Goal: Transaction & Acquisition: Purchase product/service

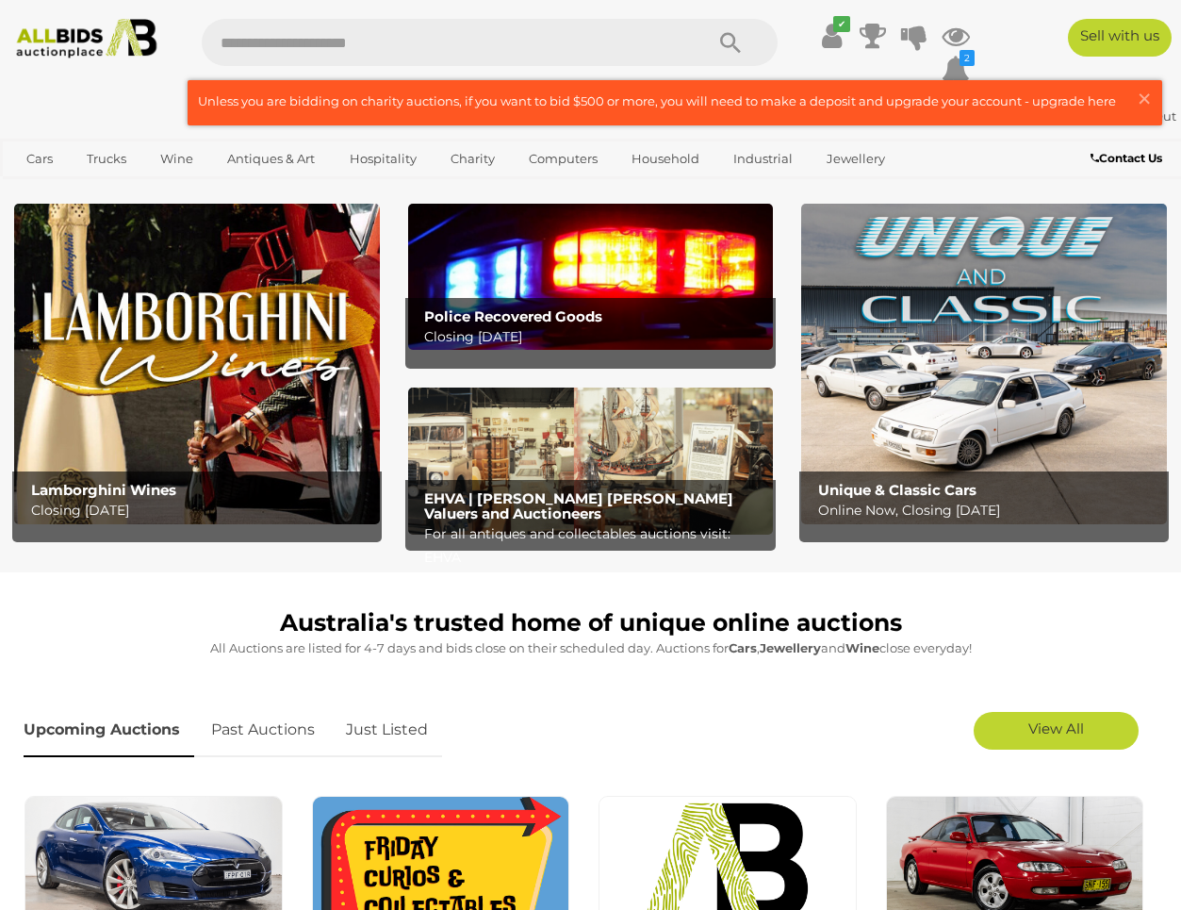
click at [515, 246] on img at bounding box center [591, 277] width 366 height 146
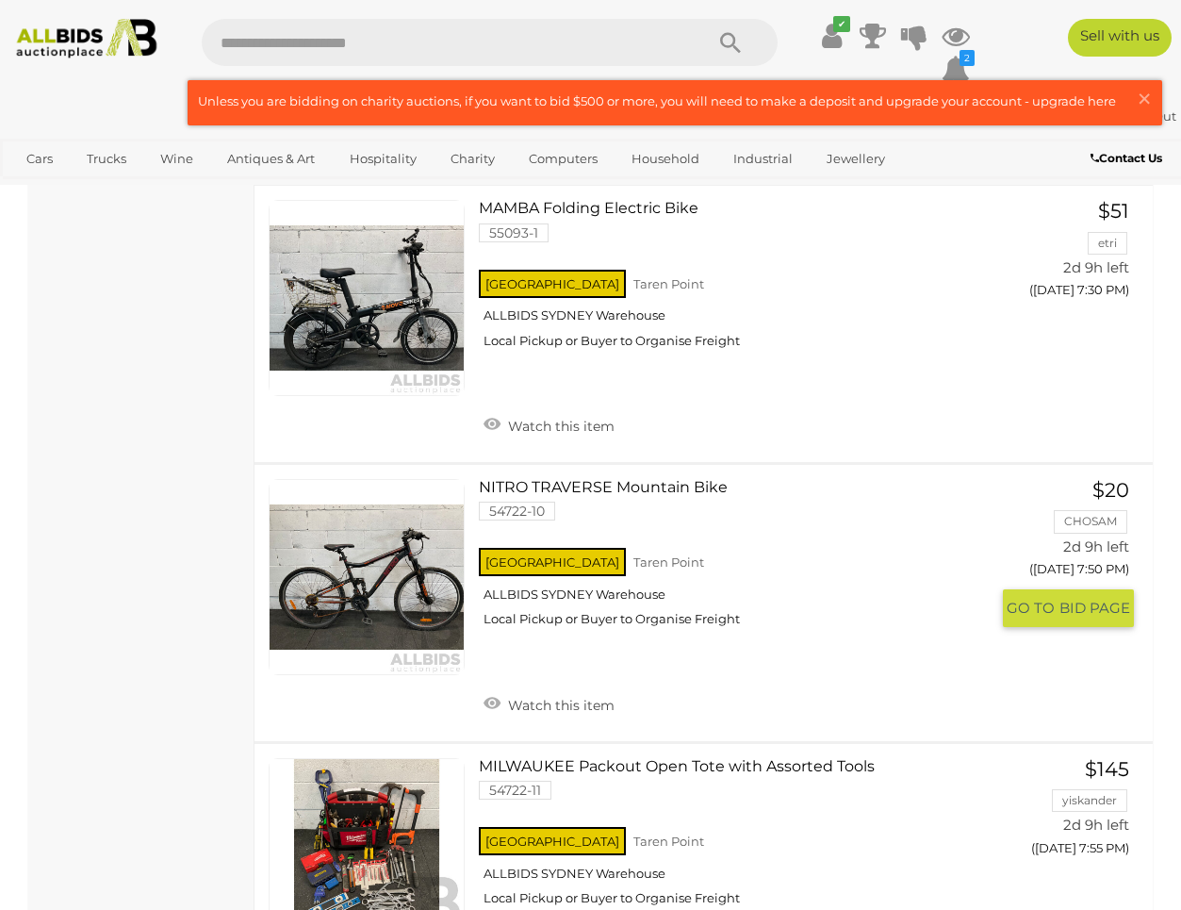
scroll to position [5408, 0]
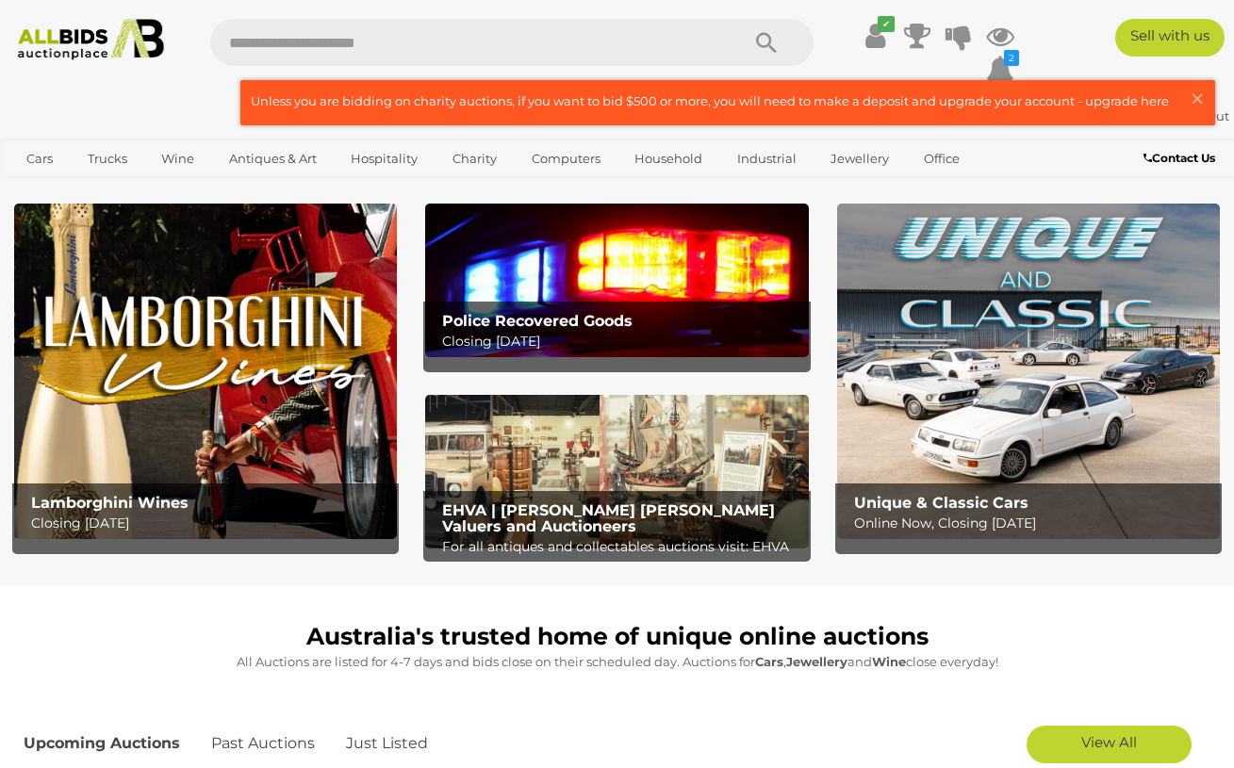
click at [518, 44] on input "text" at bounding box center [465, 42] width 510 height 47
type input "*****"
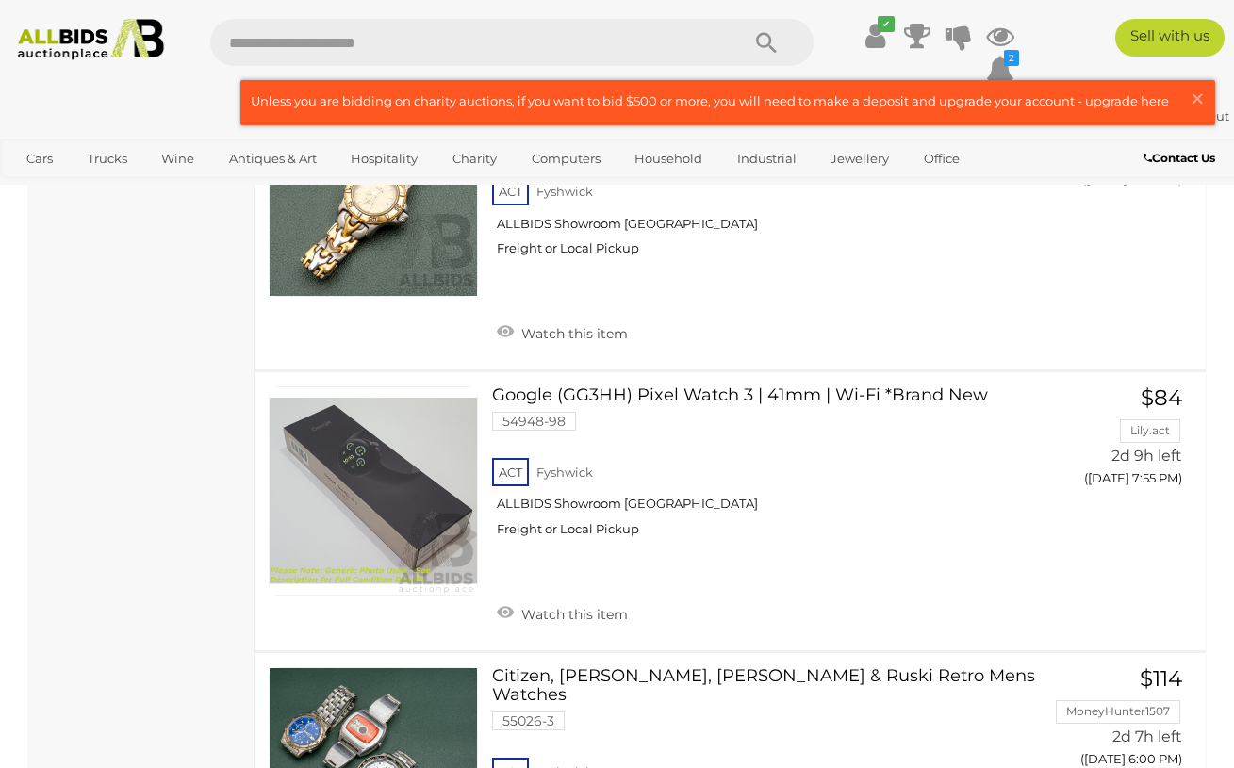
scroll to position [6132, 0]
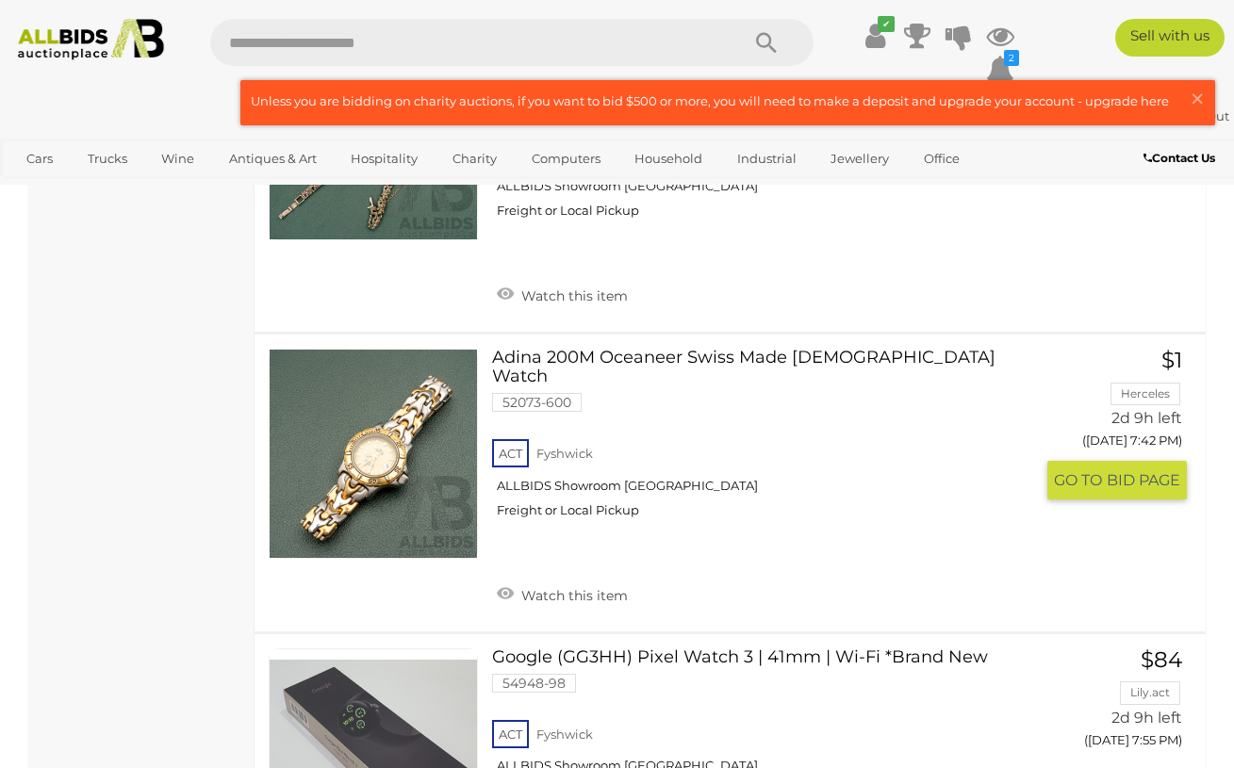
click at [250, 438] on div "Adina 200M Oceaneer Swiss Made Ladies Watch 52073-600 ACT Fyshwick ALLBIDS Show…" at bounding box center [730, 483] width 980 height 297
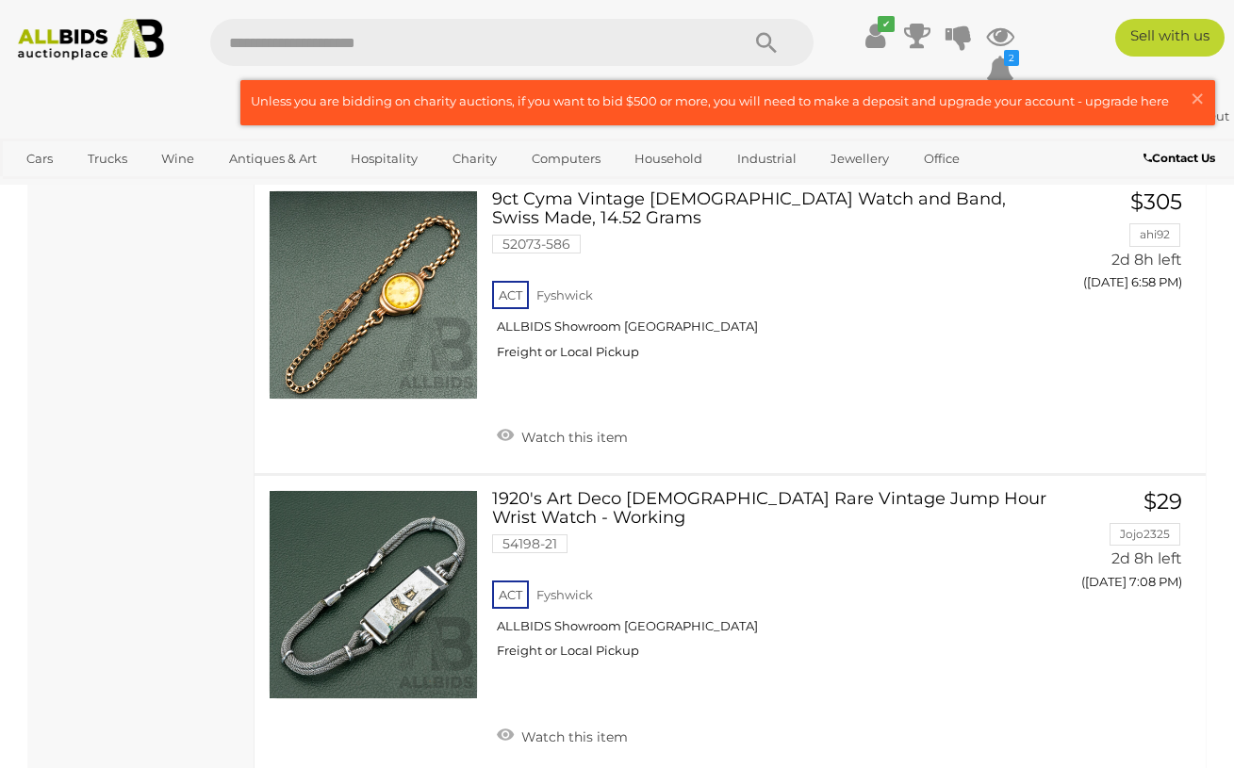
scroll to position [3933, 0]
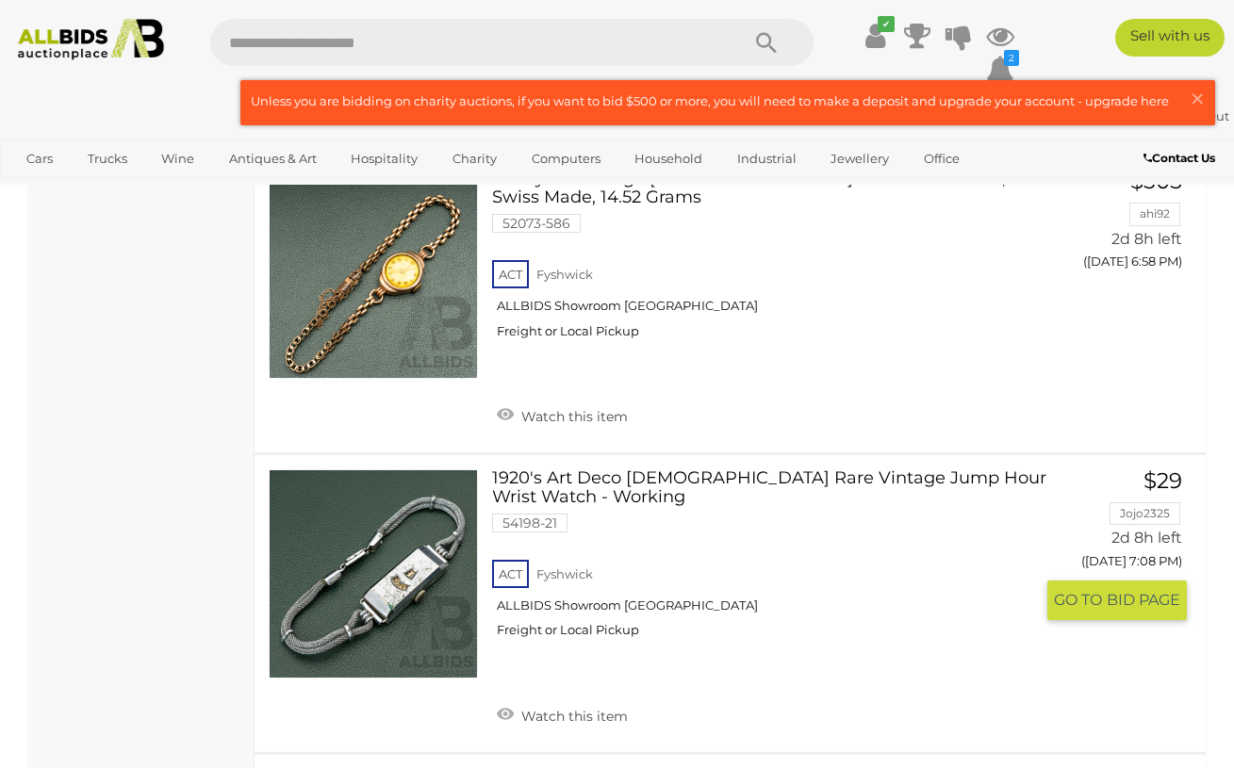
click at [252, 553] on div "1920's Art Deco Ladies Rare Vintage Jump Hour Wrist Watch - Working 54198-21 AC…" at bounding box center [730, 603] width 980 height 297
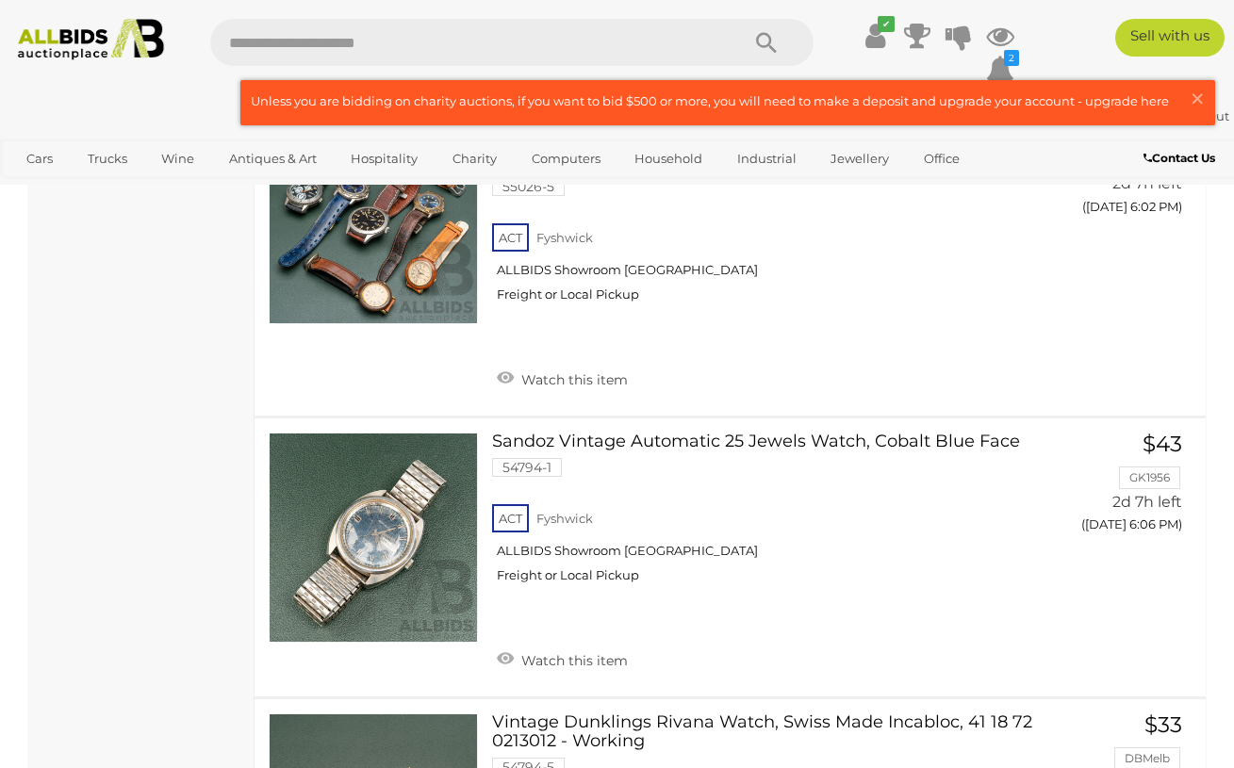
scroll to position [7235, 0]
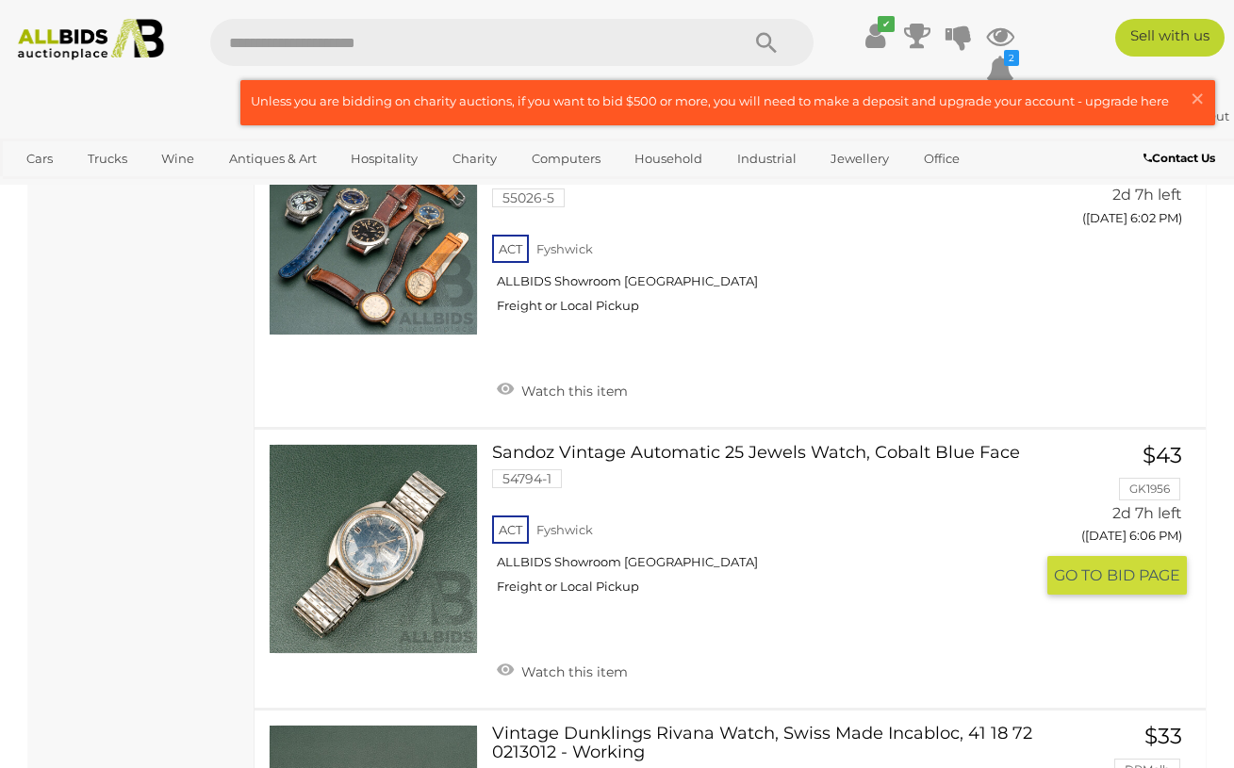
click at [635, 444] on link "Sandoz Vintage Automatic 25 Jewels Watch, Cobalt Blue Face 54794-1 ACT Fyshwick" at bounding box center [769, 526] width 527 height 165
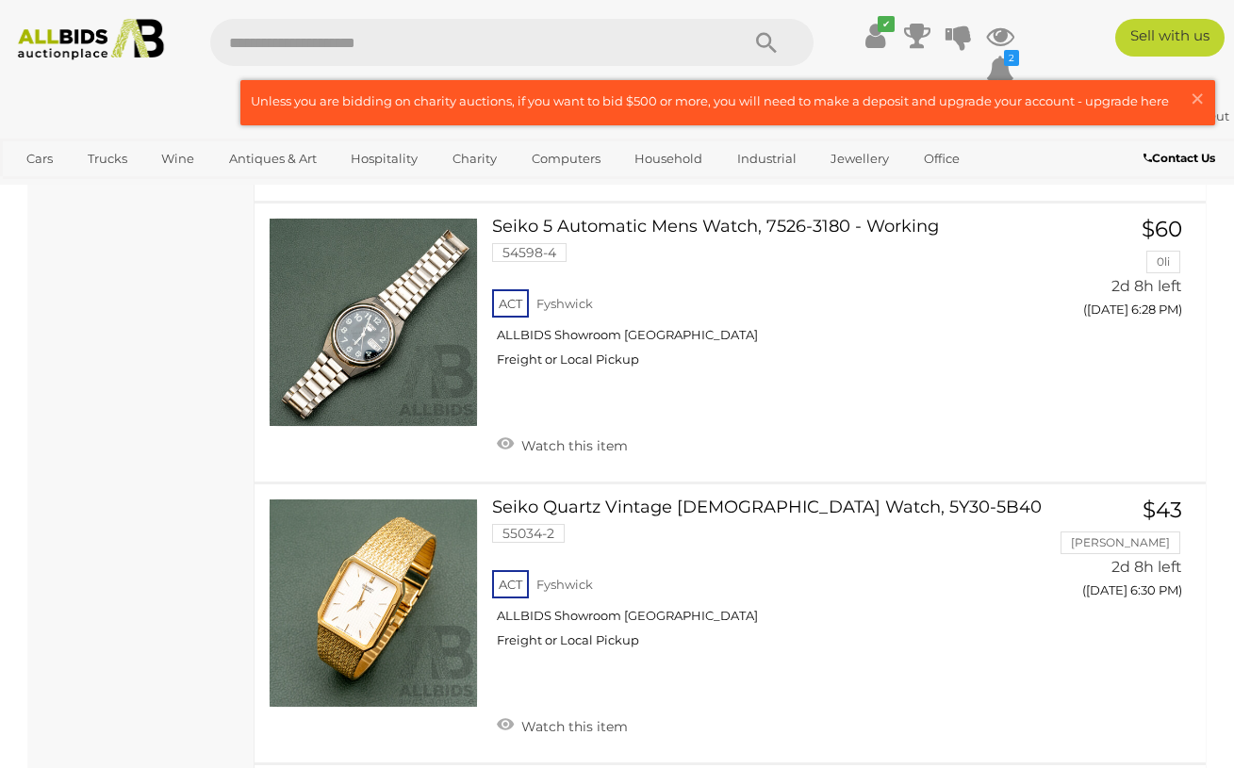
scroll to position [9863, 0]
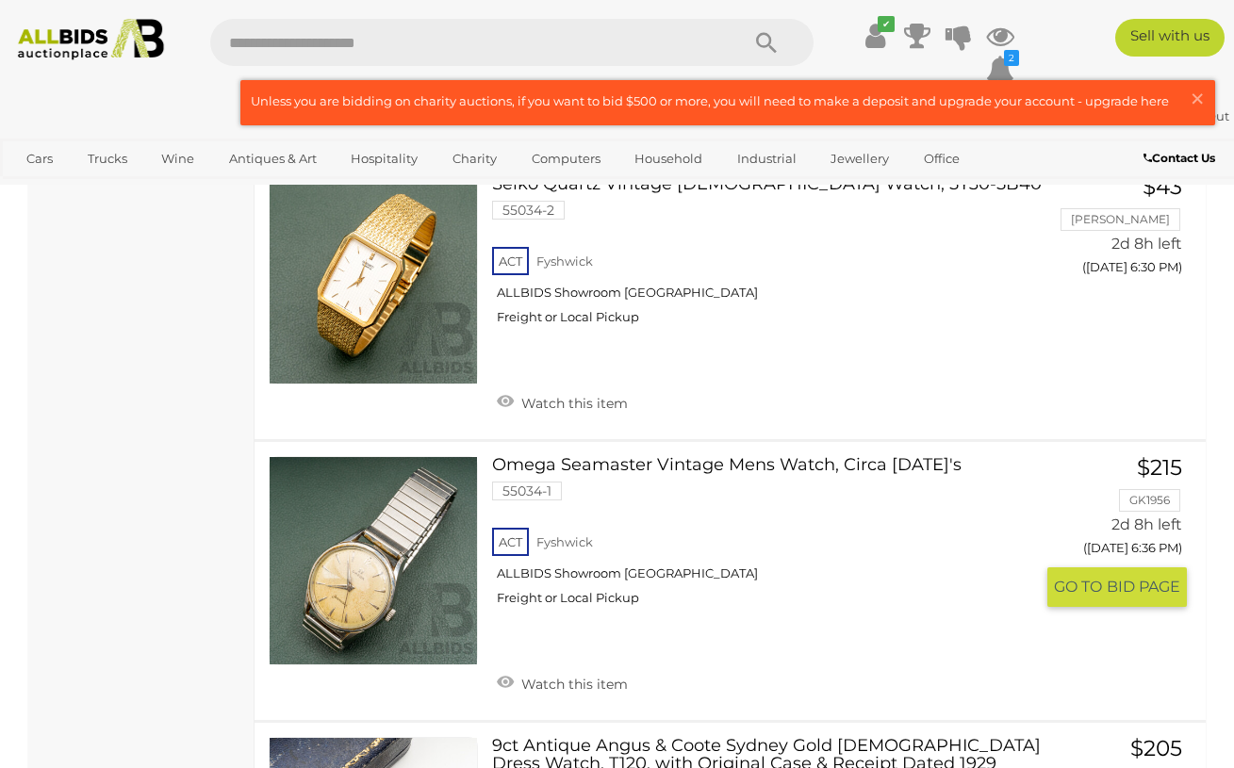
click at [597, 456] on link "Omega Seamaster Vintage Mens Watch, Circa 1950's 55034-1 ACT Fyshwick Freight o…" at bounding box center [769, 538] width 527 height 165
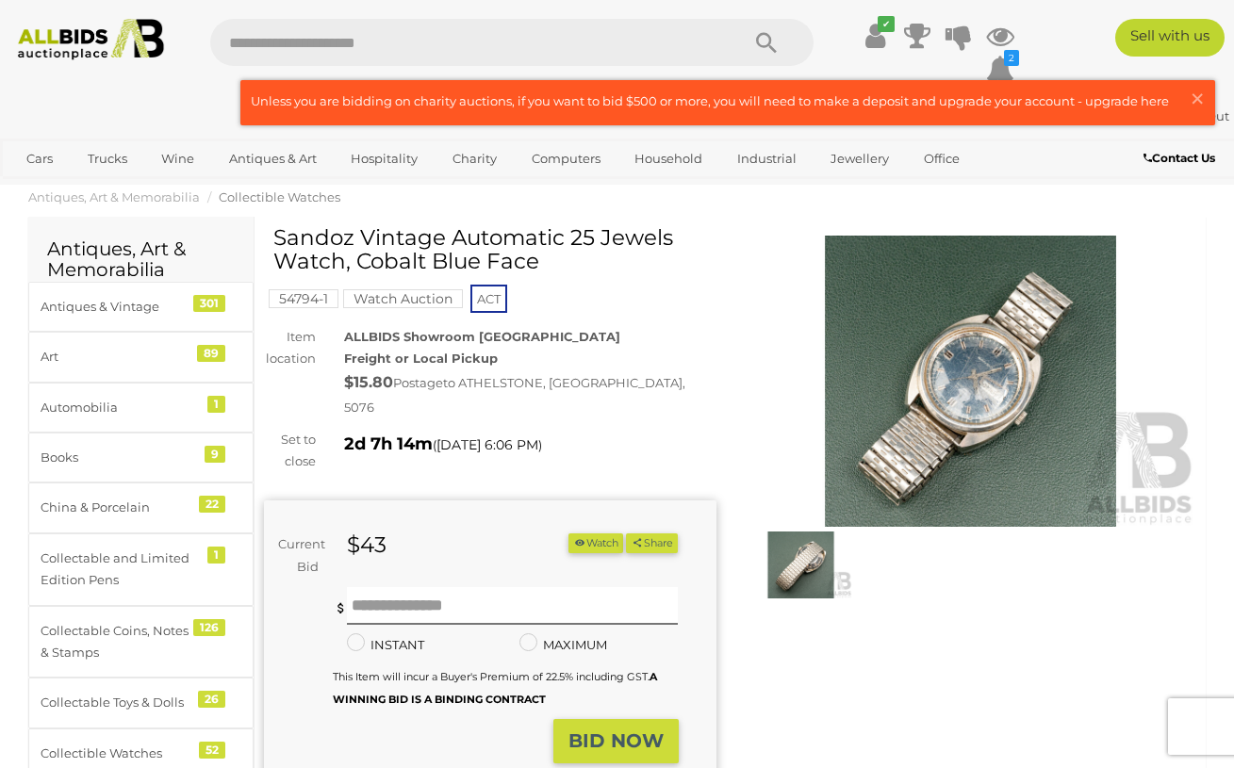
click at [973, 371] on img at bounding box center [971, 381] width 453 height 291
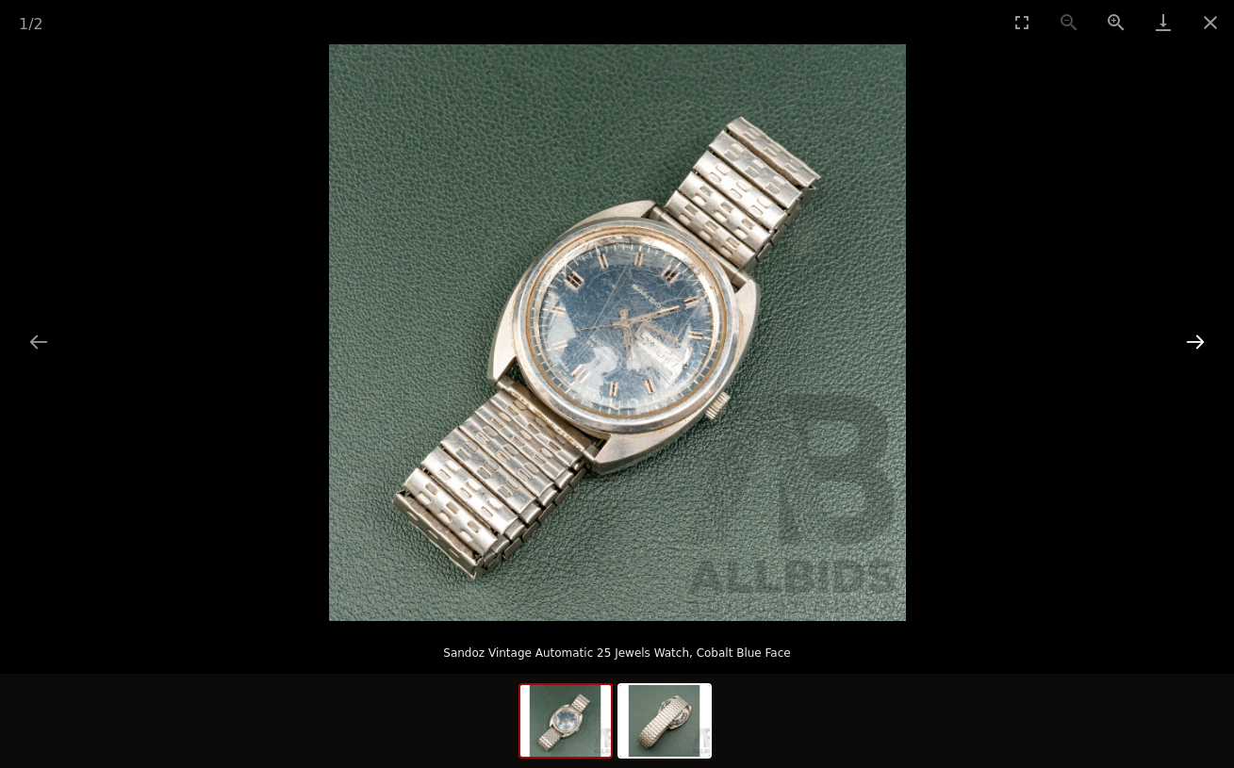
click at [1206, 334] on button "Next slide" at bounding box center [1196, 341] width 40 height 37
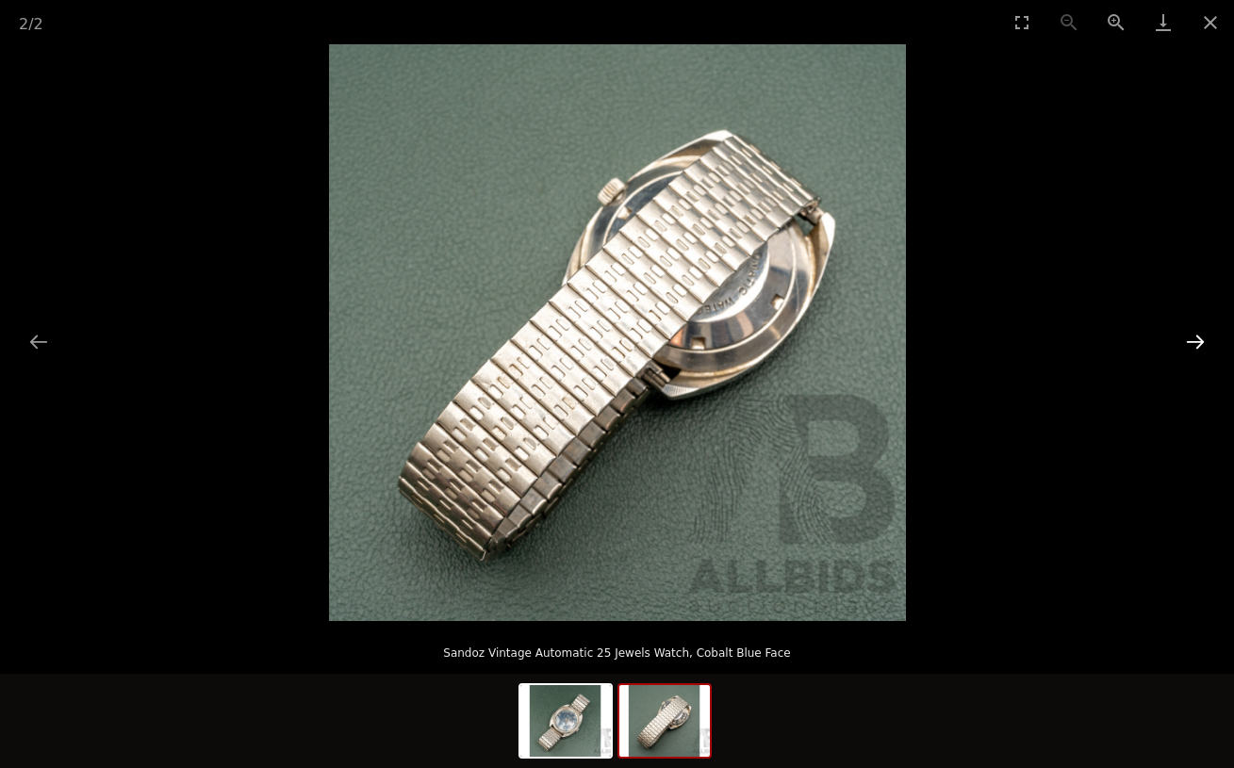
click at [1206, 334] on button "Next slide" at bounding box center [1196, 341] width 40 height 37
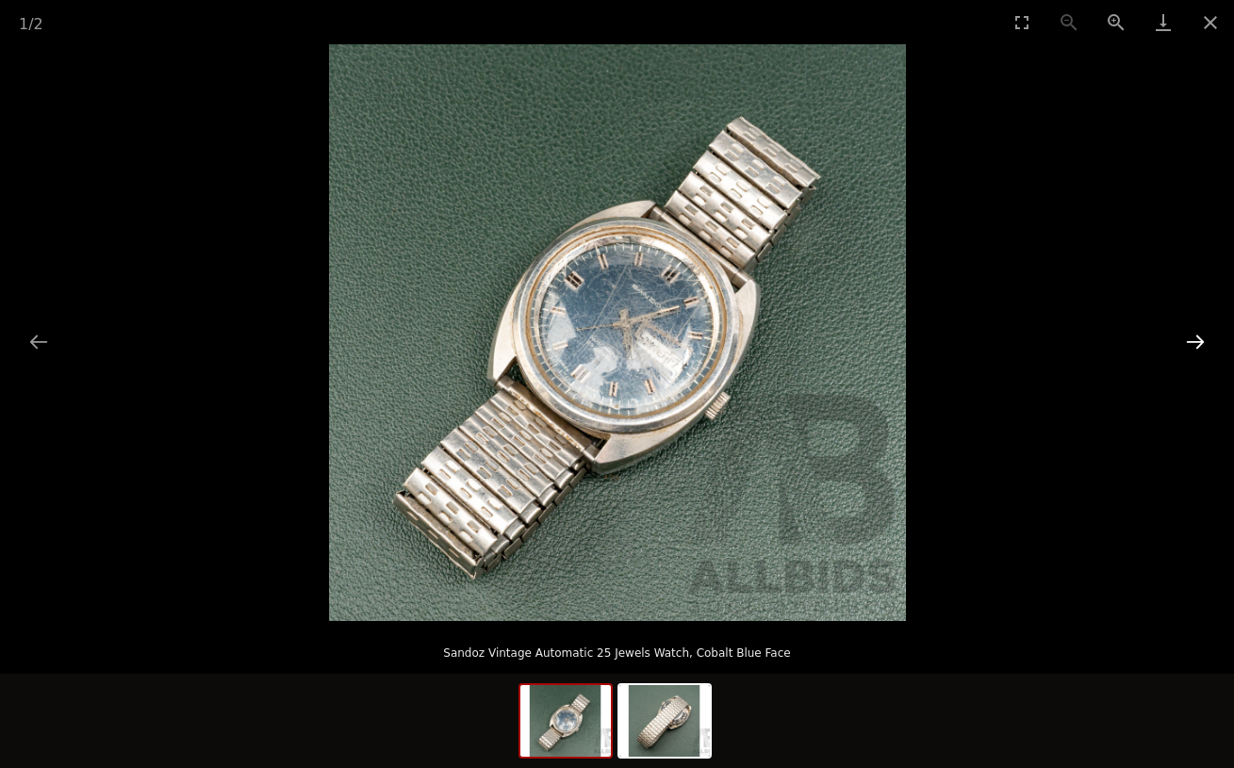
click at [1205, 334] on button "Next slide" at bounding box center [1196, 341] width 40 height 37
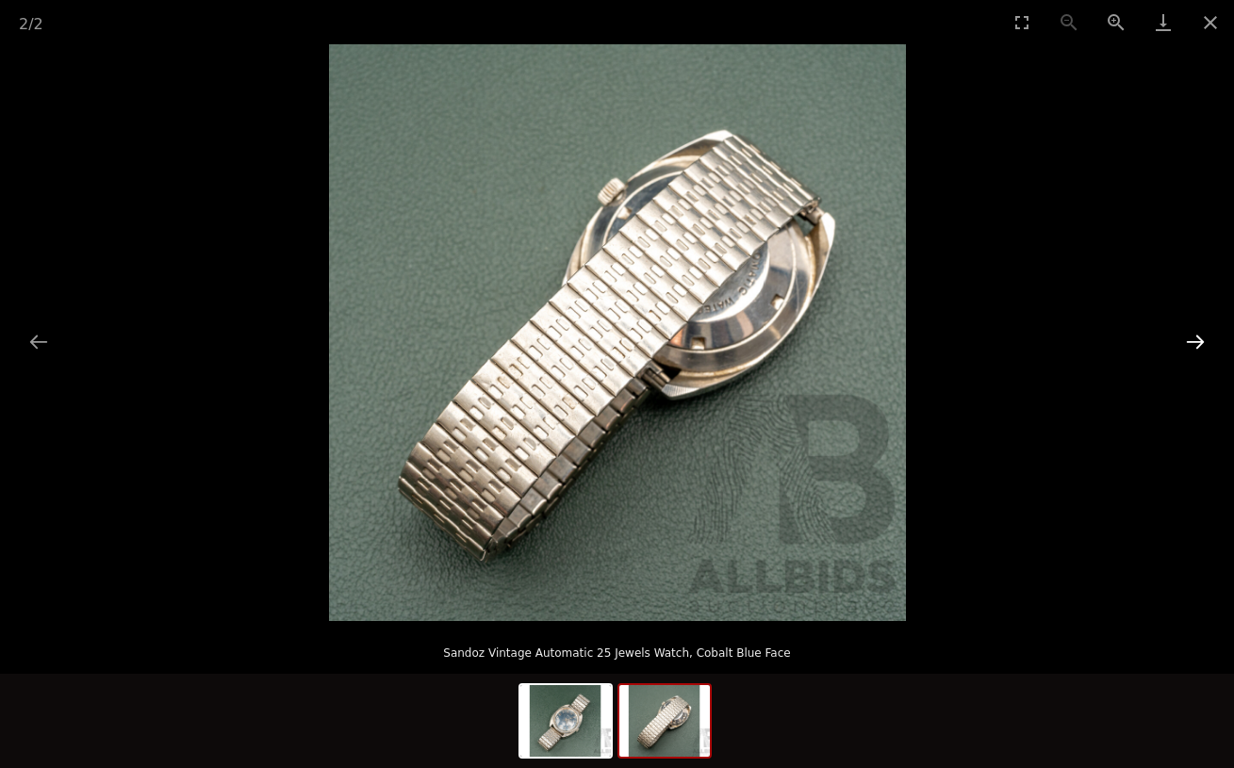
click at [1205, 334] on button "Next slide" at bounding box center [1196, 341] width 40 height 37
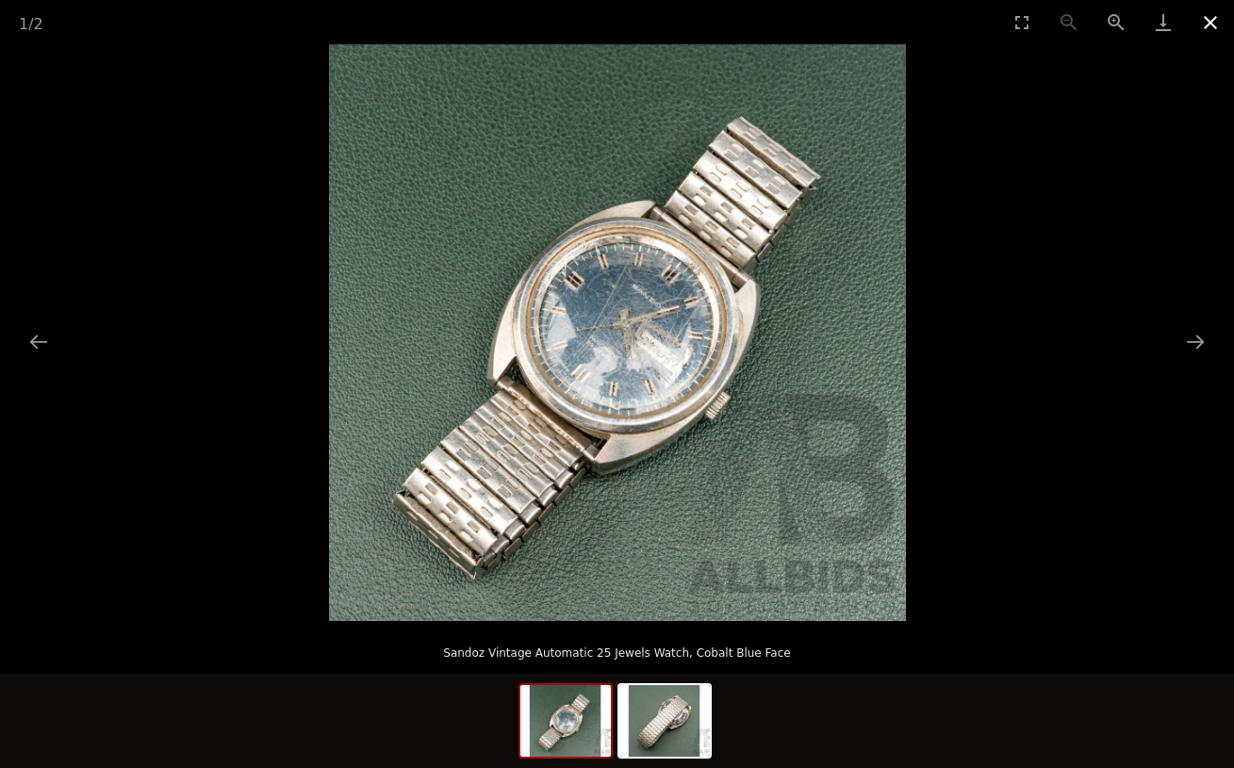
click at [1215, 30] on button "Close gallery" at bounding box center [1210, 22] width 47 height 44
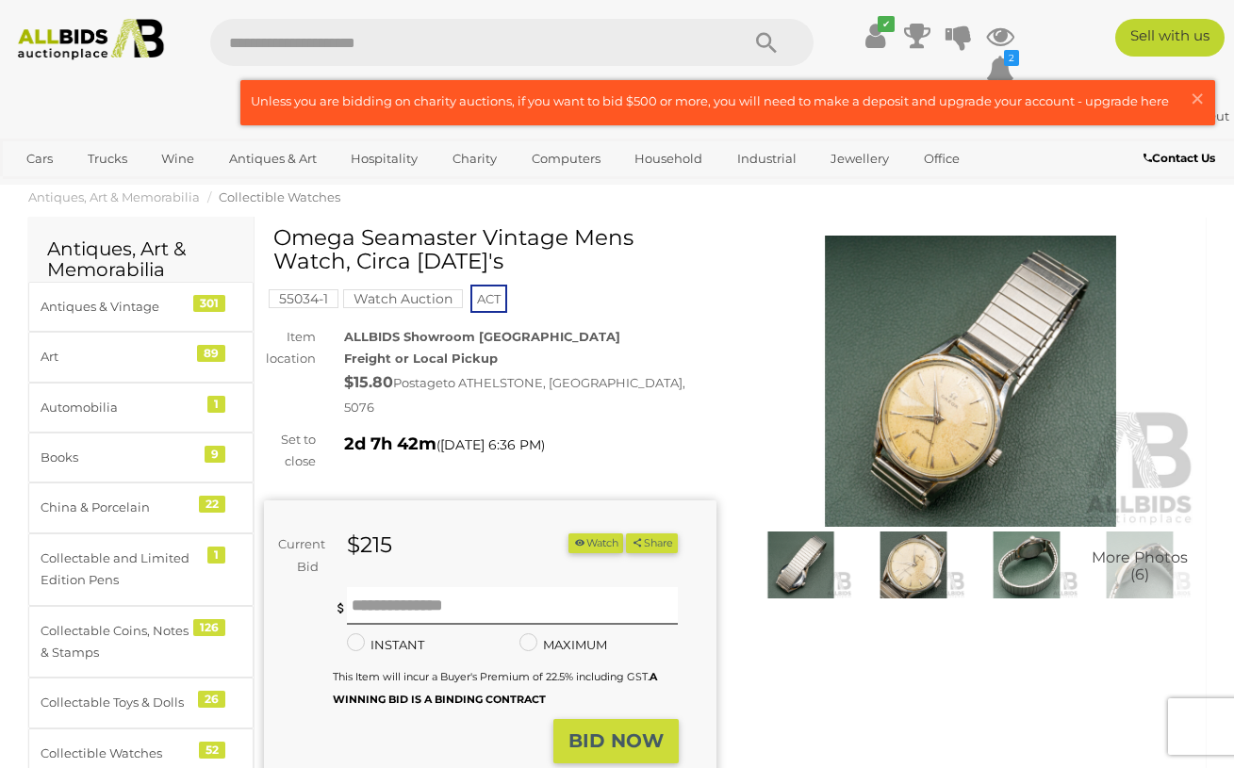
click at [940, 383] on img at bounding box center [971, 381] width 453 height 291
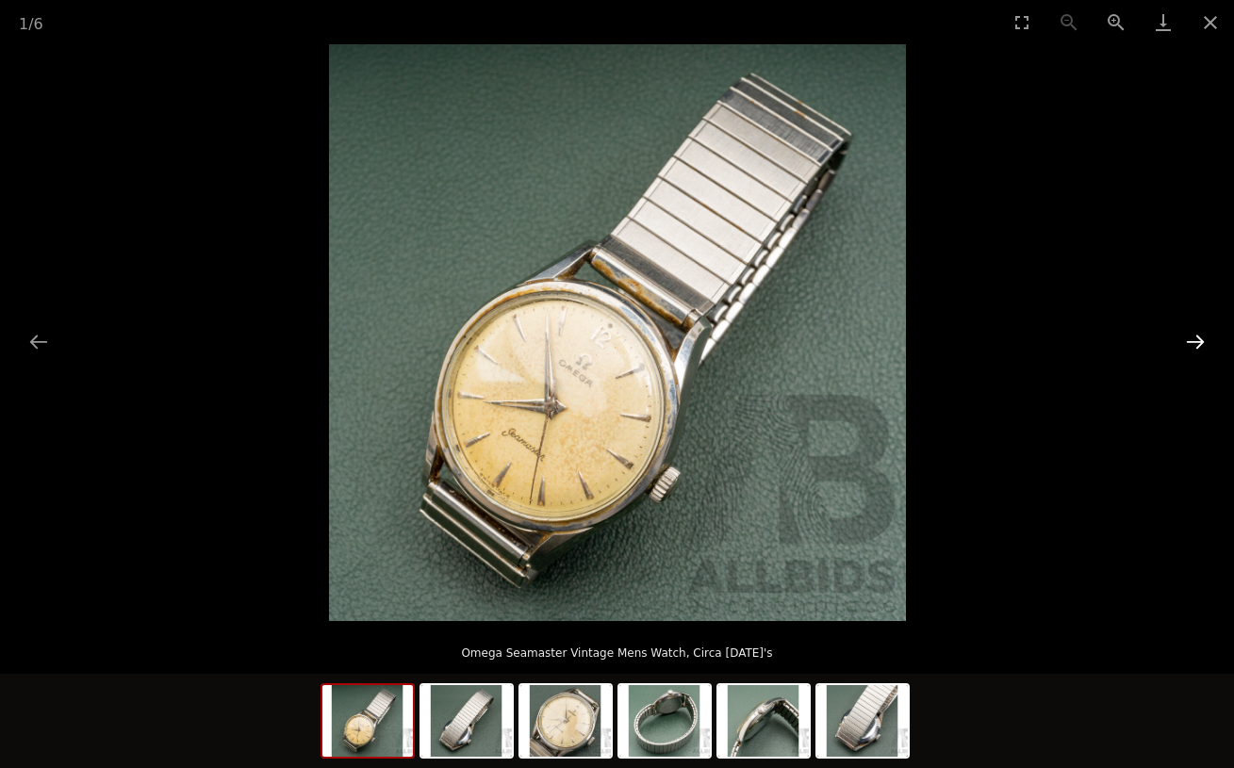
click at [1196, 352] on button "Next slide" at bounding box center [1196, 341] width 40 height 37
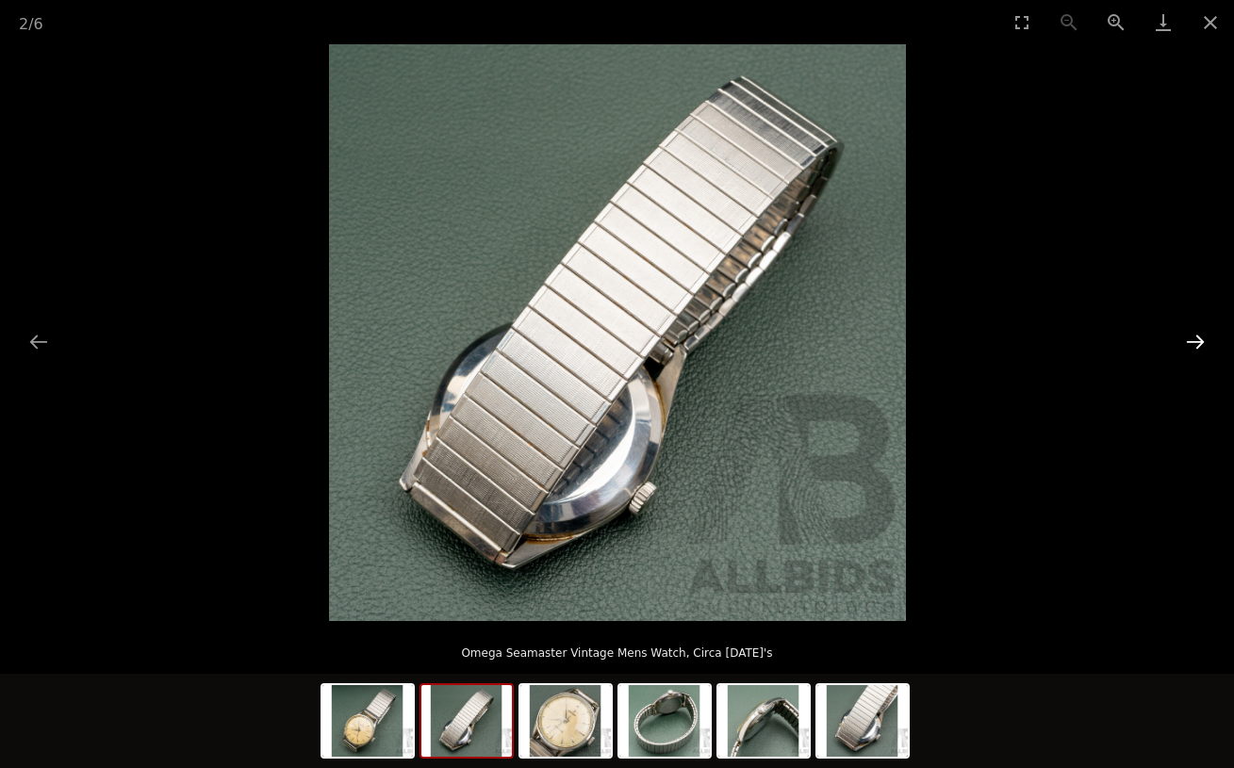
click at [1195, 348] on button "Next slide" at bounding box center [1196, 341] width 40 height 37
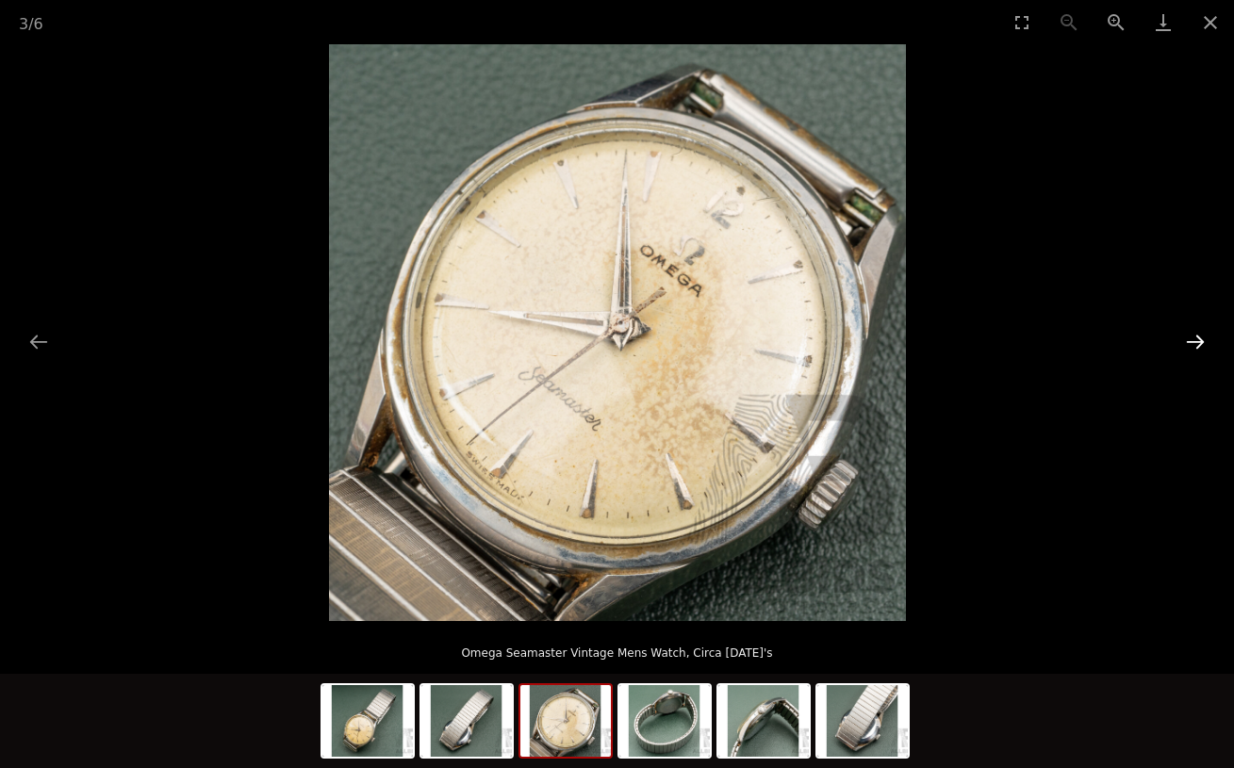
click at [1195, 348] on button "Next slide" at bounding box center [1196, 341] width 40 height 37
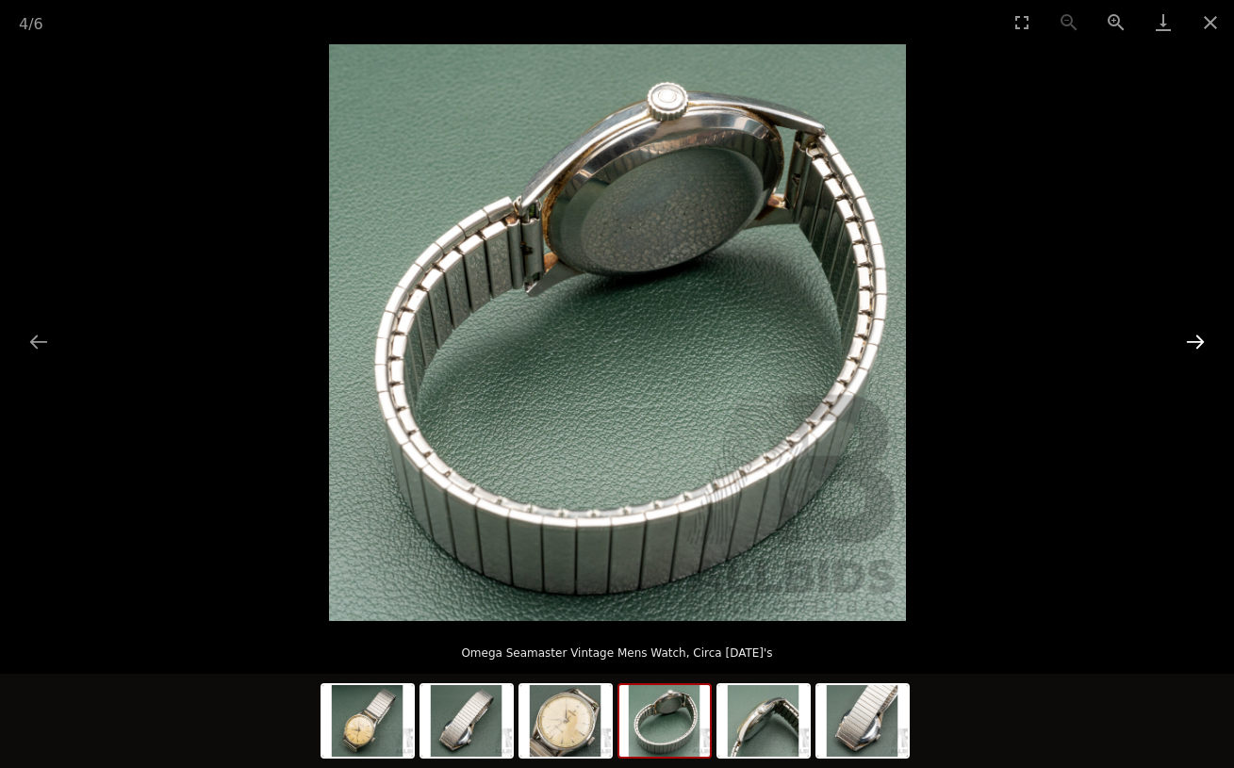
click at [1195, 348] on button "Next slide" at bounding box center [1196, 341] width 40 height 37
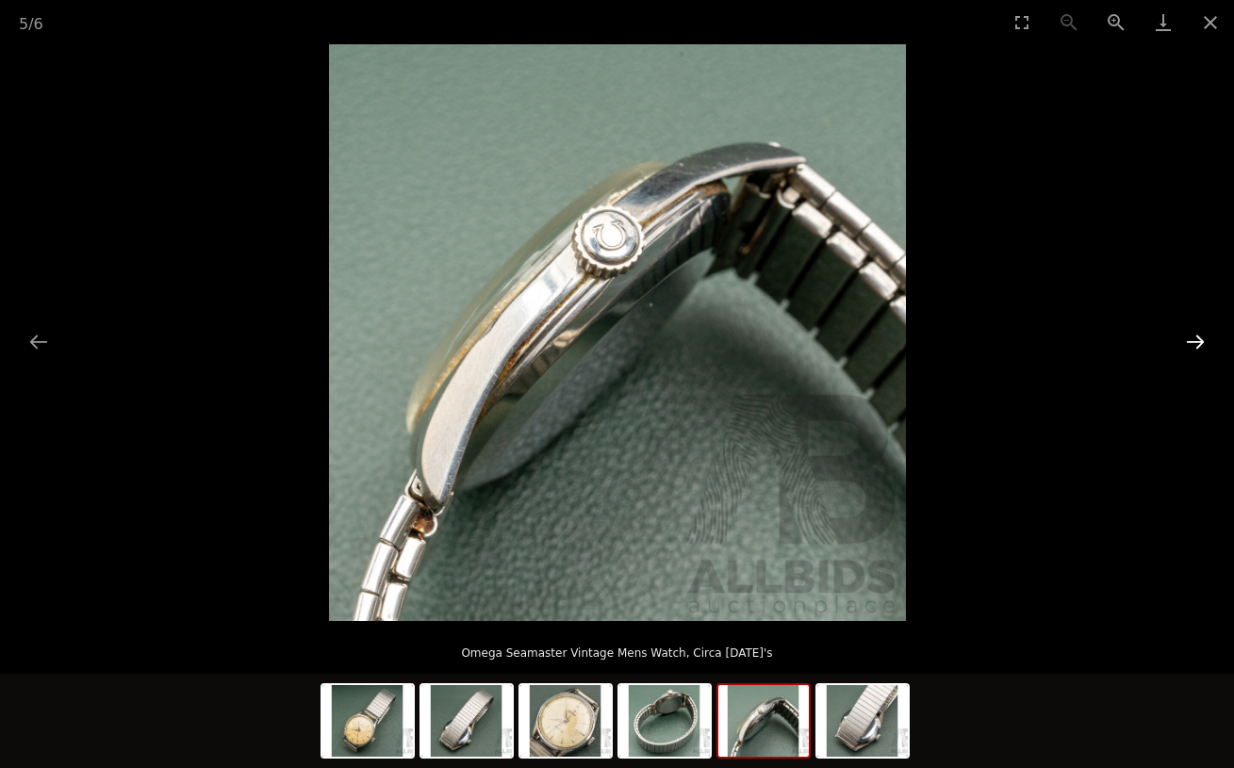
click at [1195, 348] on button "Next slide" at bounding box center [1196, 341] width 40 height 37
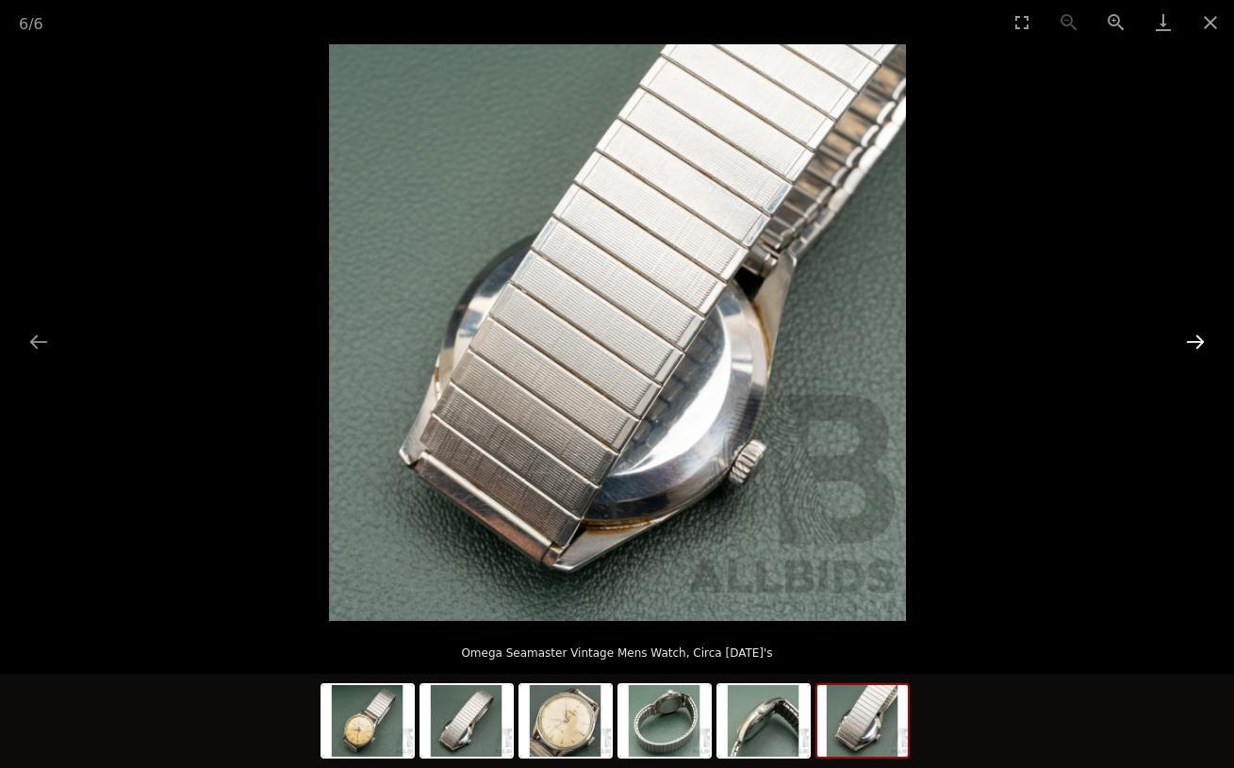
click at [1195, 348] on button "Next slide" at bounding box center [1196, 341] width 40 height 37
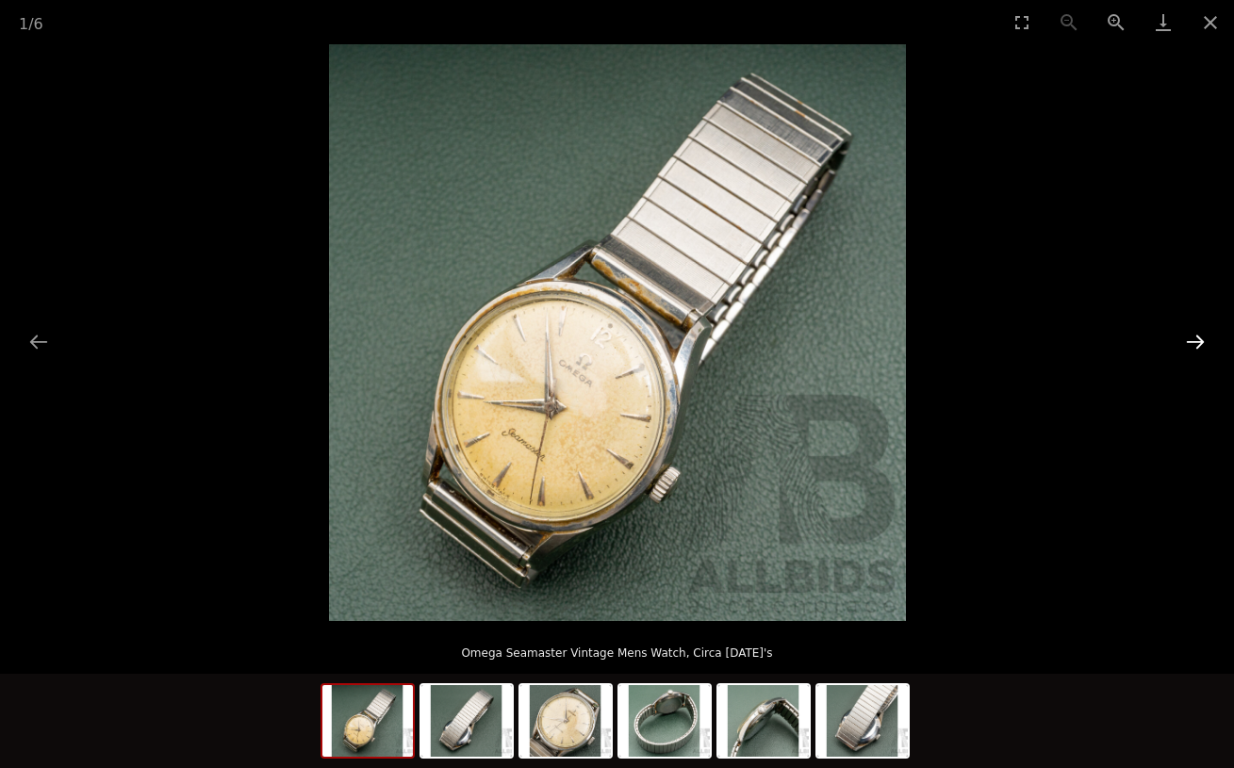
click at [1195, 348] on button "Next slide" at bounding box center [1196, 341] width 40 height 37
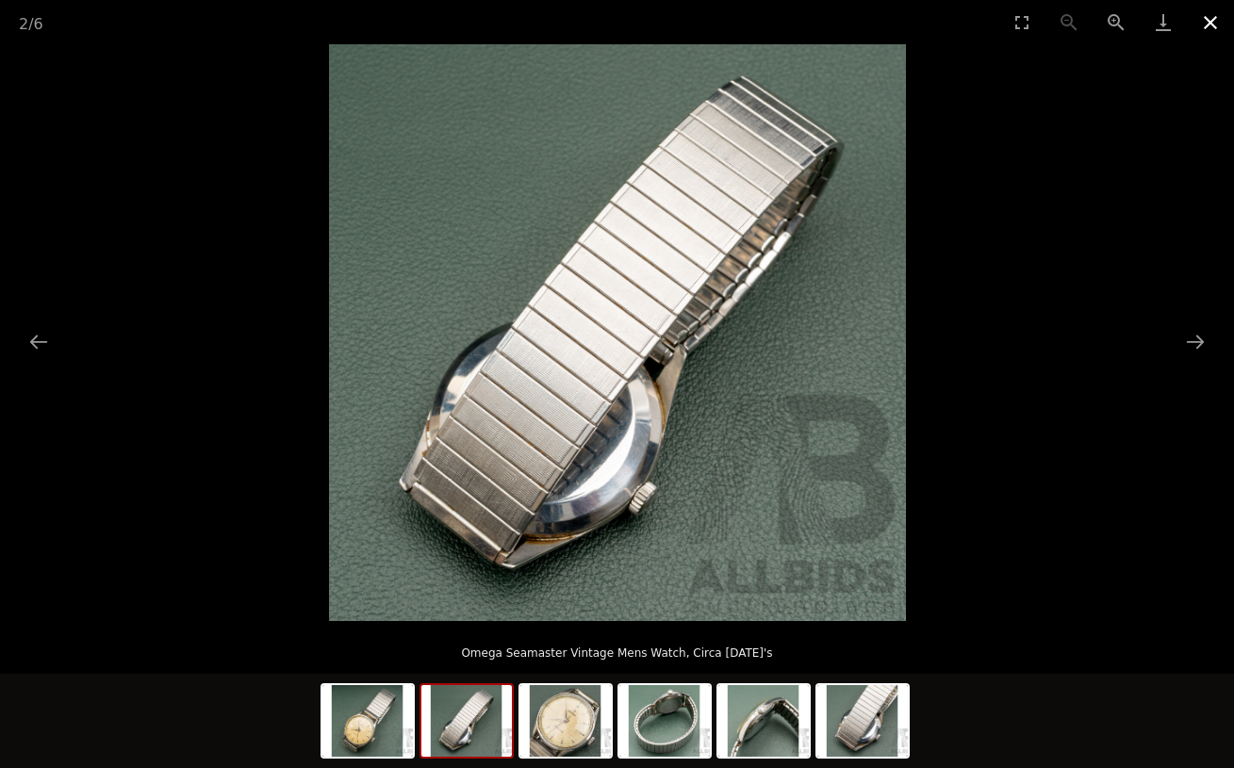
click at [1212, 25] on button "Close gallery" at bounding box center [1210, 22] width 47 height 44
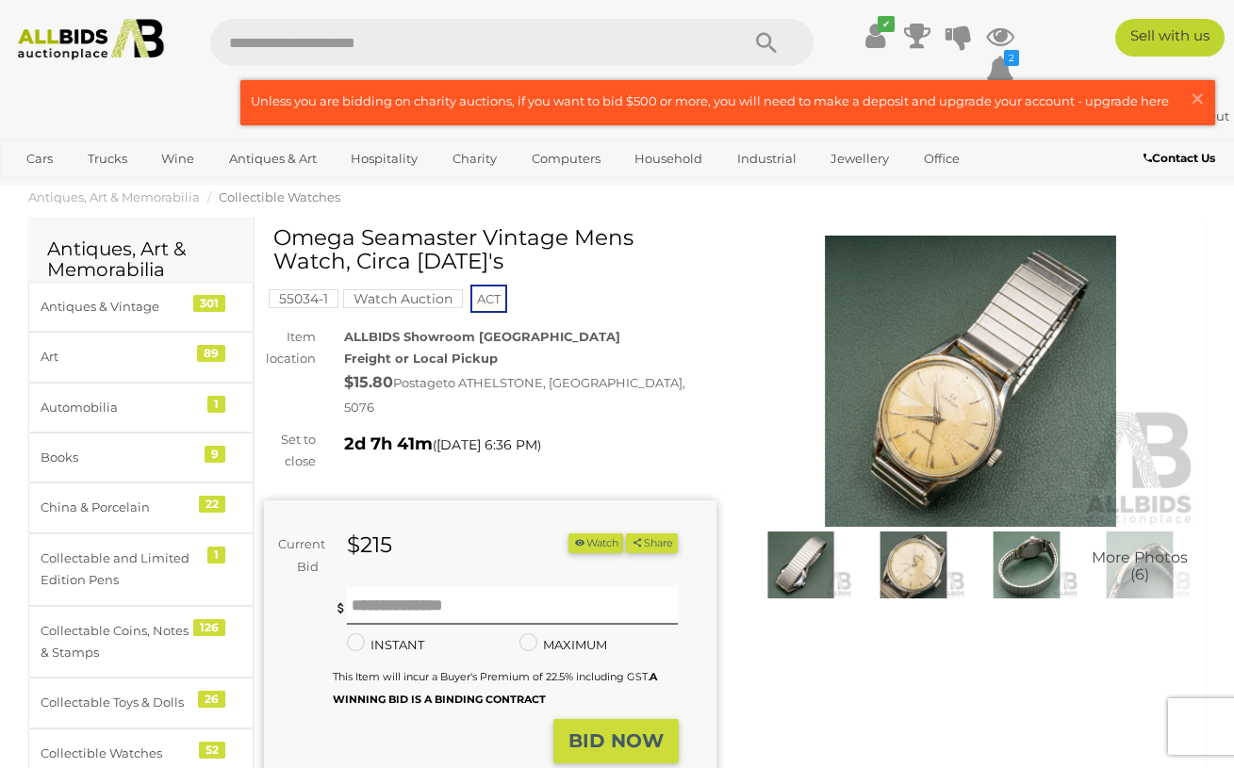
scroll to position [775, 0]
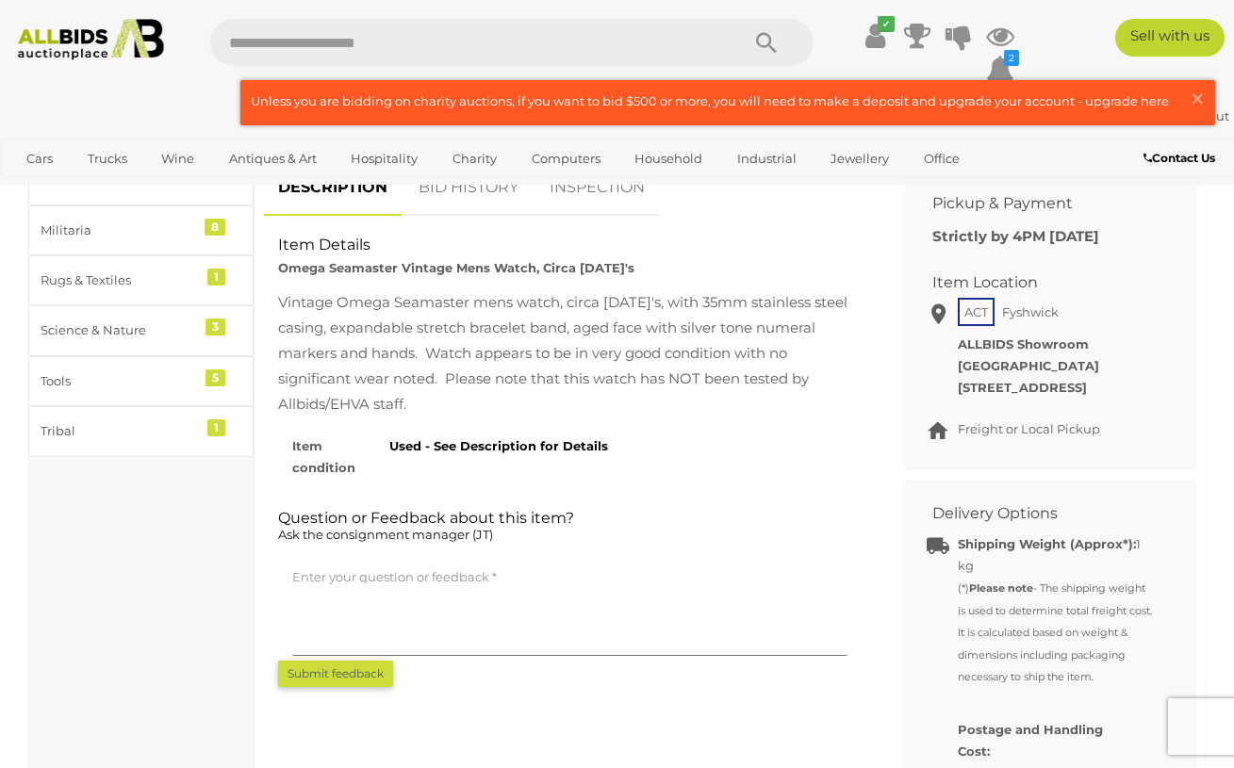
click at [262, 272] on div "DESCRIPTION BID HISTORY INSPECTION Item Details Omega Seamaster Vintage Mens Wa…" at bounding box center [570, 423] width 640 height 527
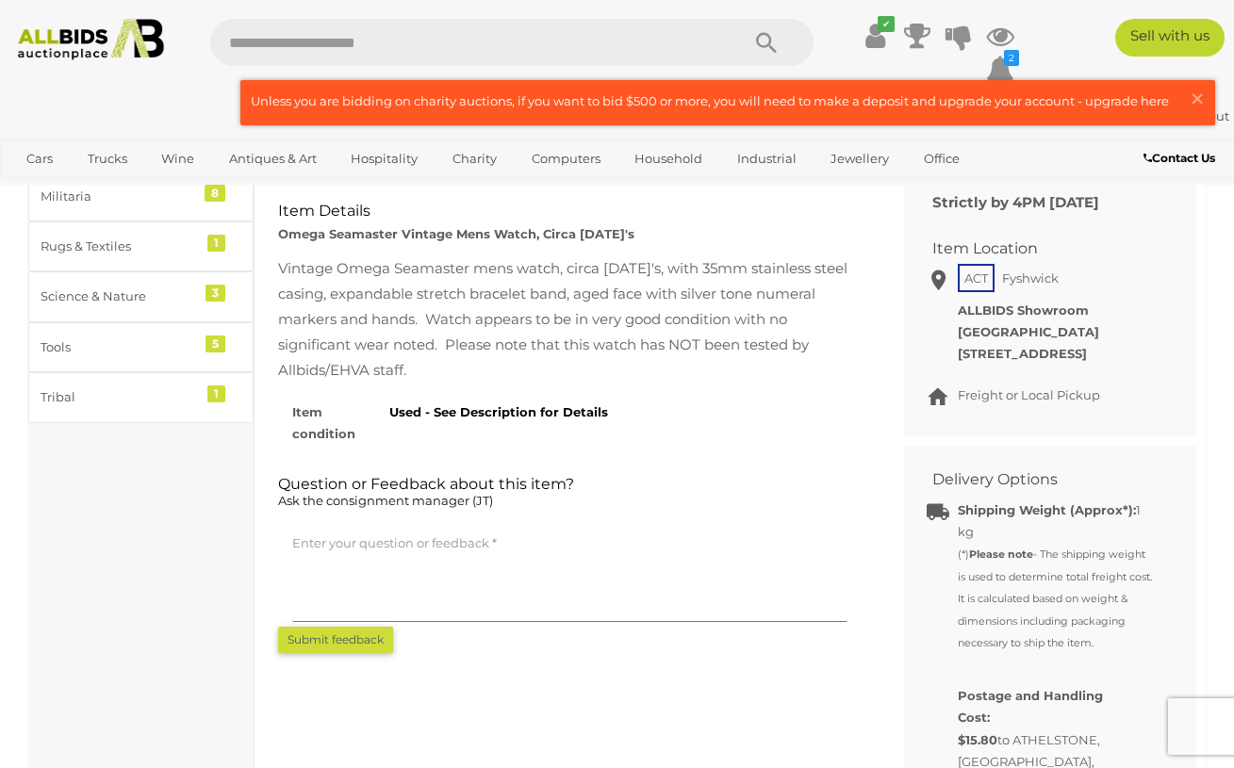
scroll to position [762, 0]
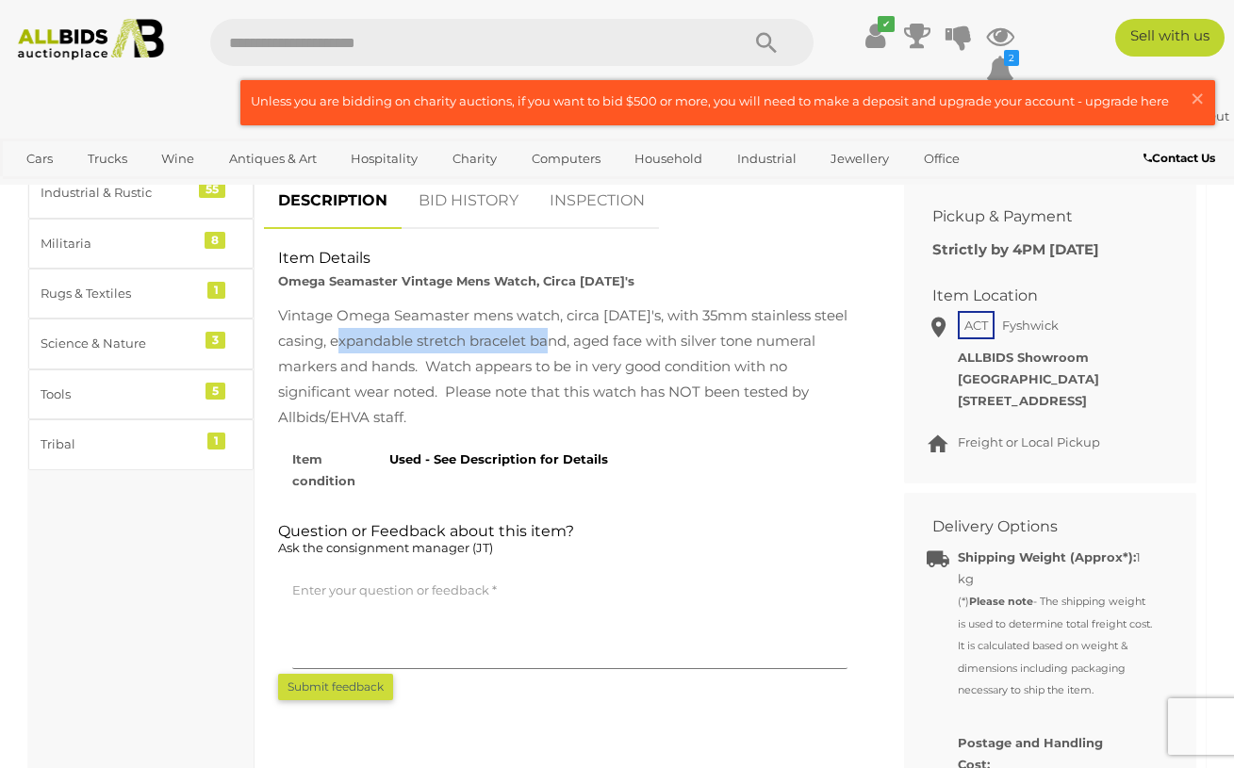
drag, startPoint x: 357, startPoint y: 306, endPoint x: 567, endPoint y: 312, distance: 209.4
click at [567, 312] on div "Vintage Omega Seamaster mens watch, circa 1950's, with 35mm stainless steel cas…" at bounding box center [570, 366] width 584 height 127
copy div "andable stretch bracelet band"
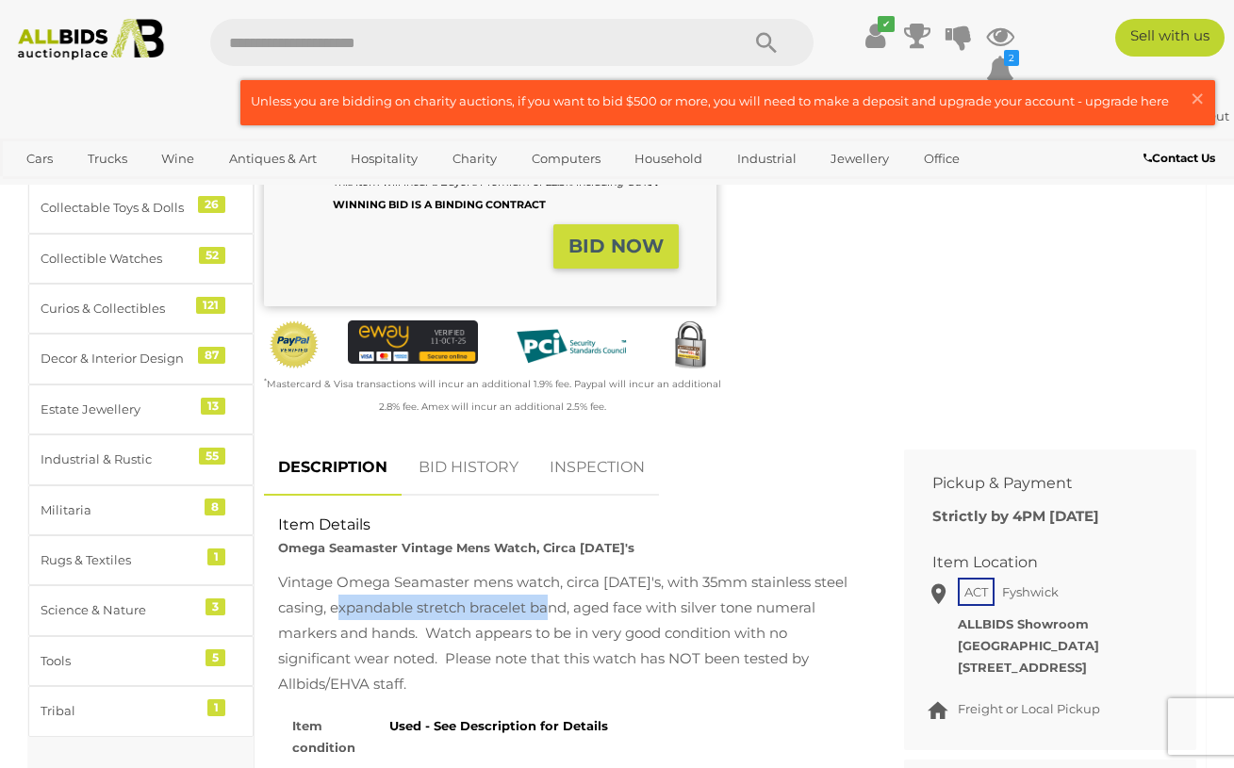
scroll to position [0, 0]
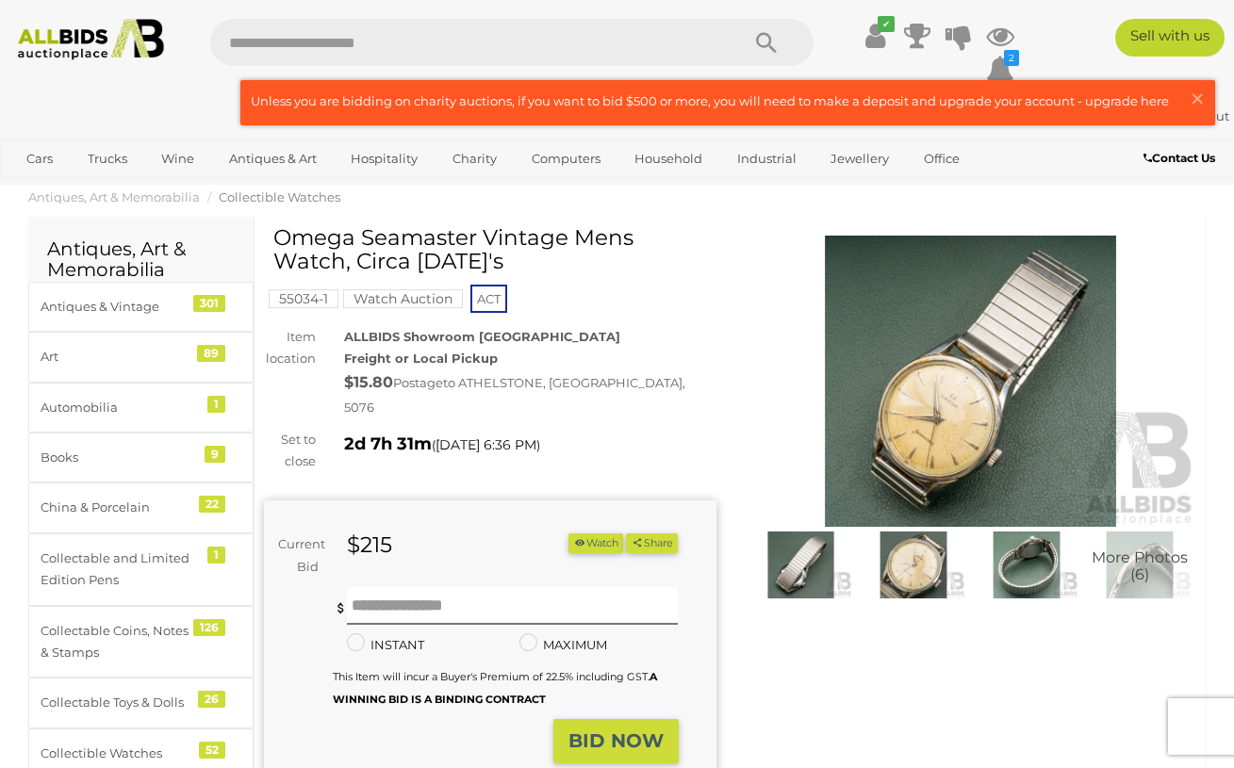
click at [976, 326] on img at bounding box center [971, 381] width 453 height 291
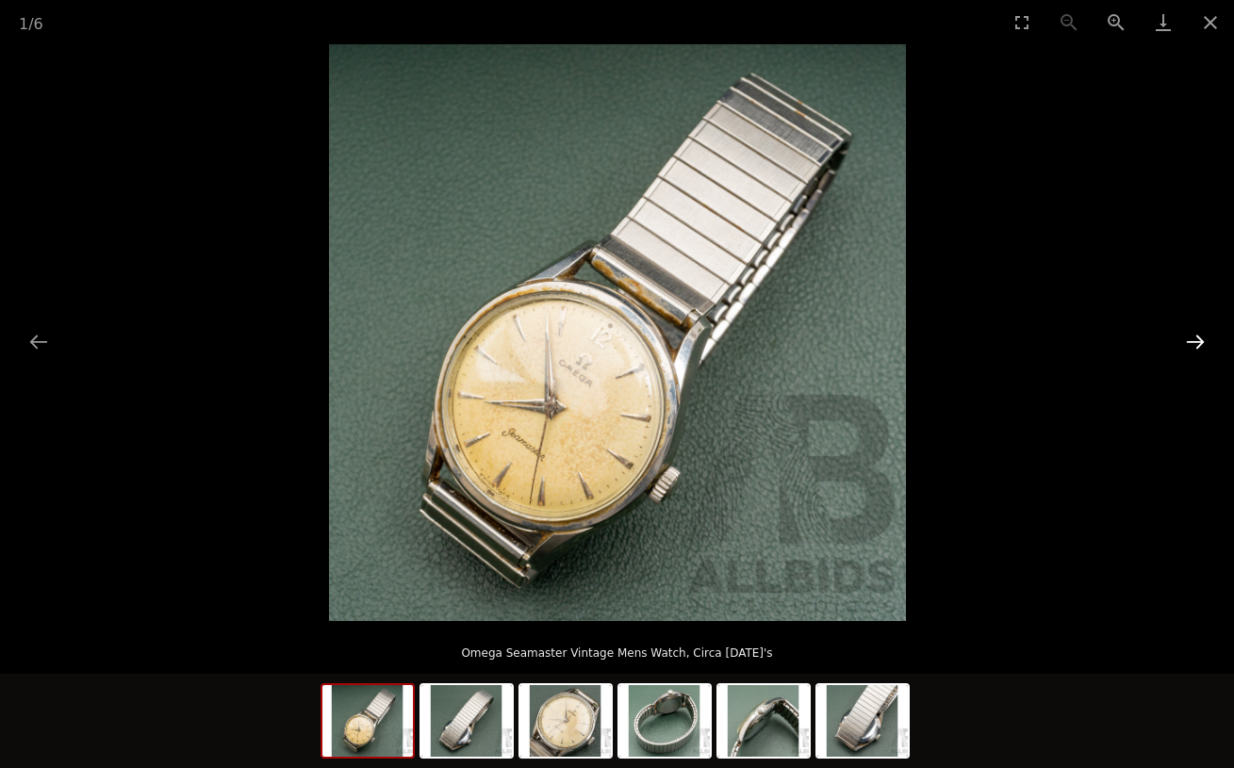
click at [1208, 348] on button "Next slide" at bounding box center [1196, 341] width 40 height 37
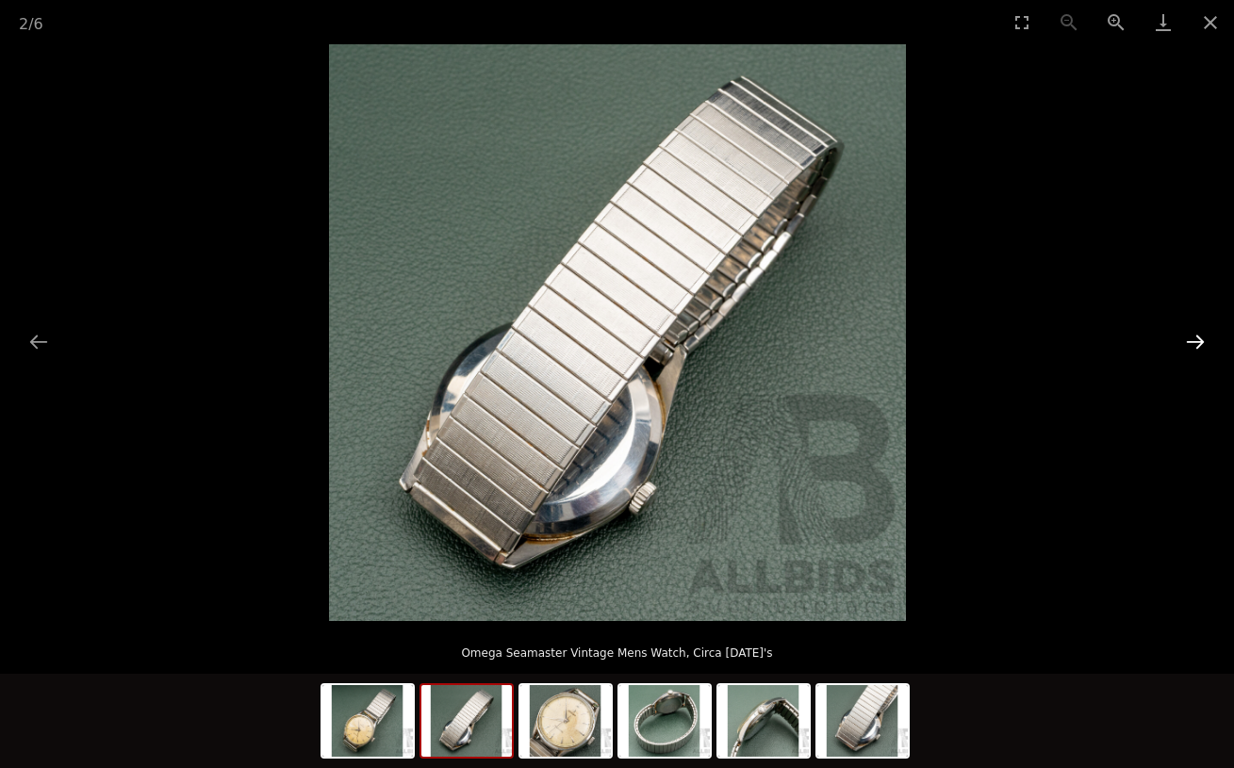
click at [1208, 348] on button "Next slide" at bounding box center [1196, 341] width 40 height 37
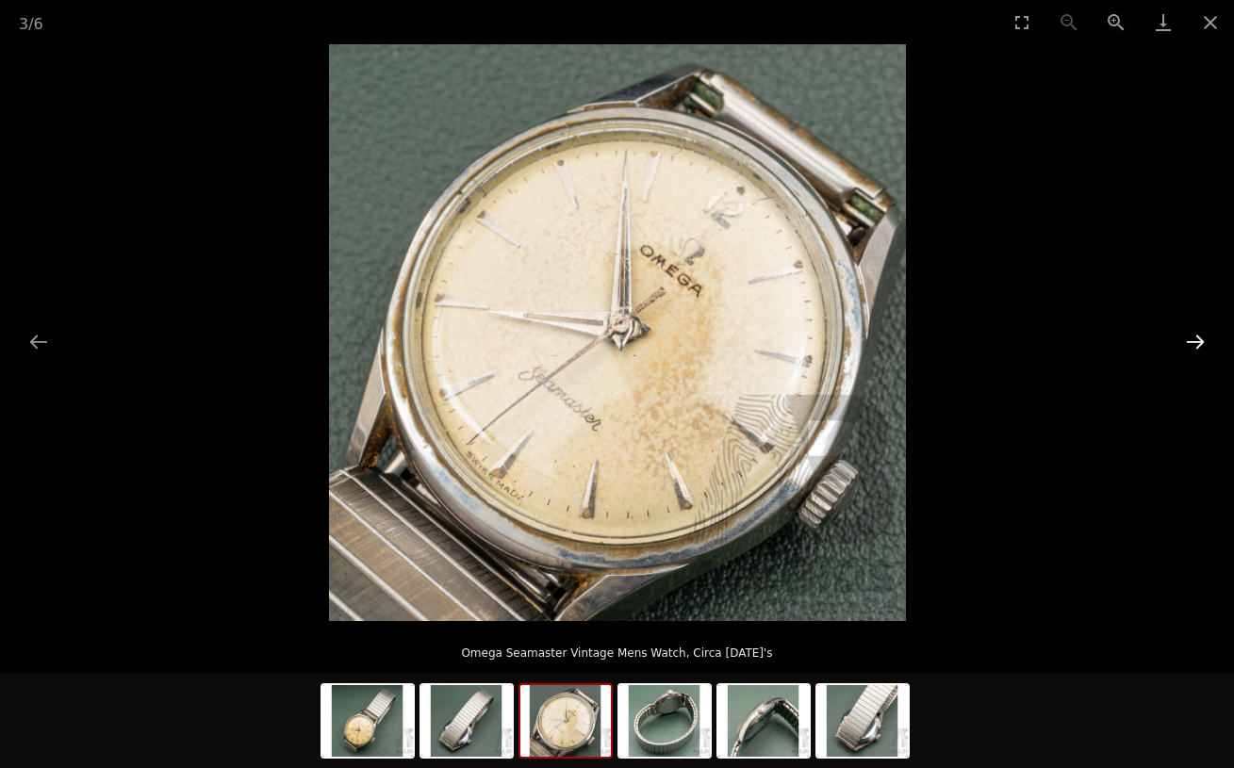
click at [1208, 348] on button "Next slide" at bounding box center [1196, 341] width 40 height 37
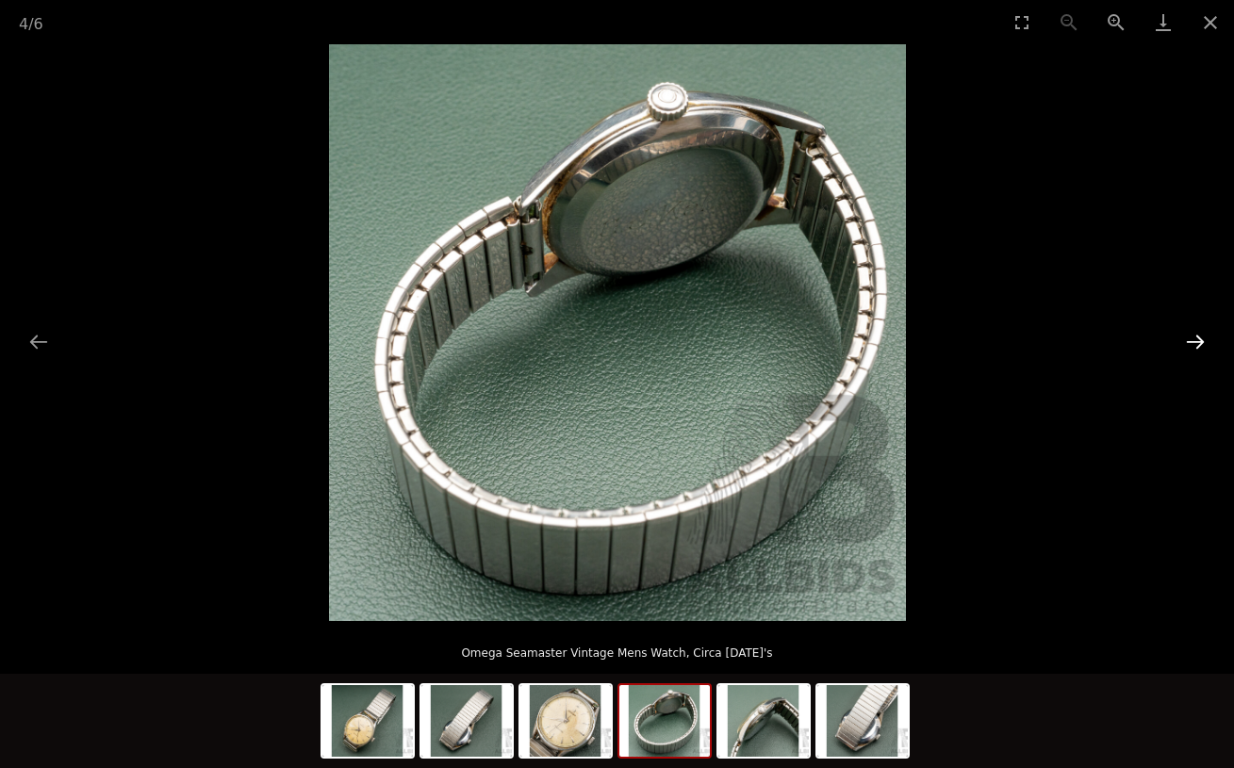
click at [1203, 347] on button "Next slide" at bounding box center [1196, 341] width 40 height 37
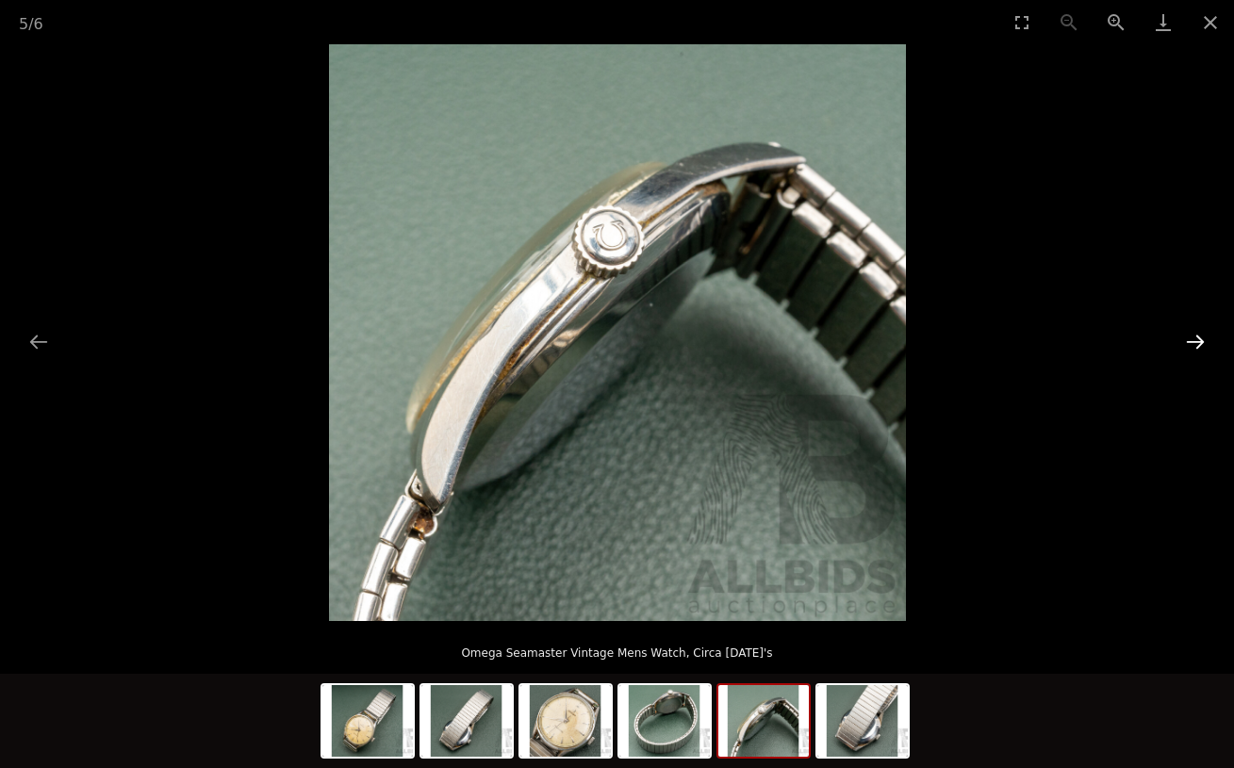
click at [1203, 347] on button "Next slide" at bounding box center [1196, 341] width 40 height 37
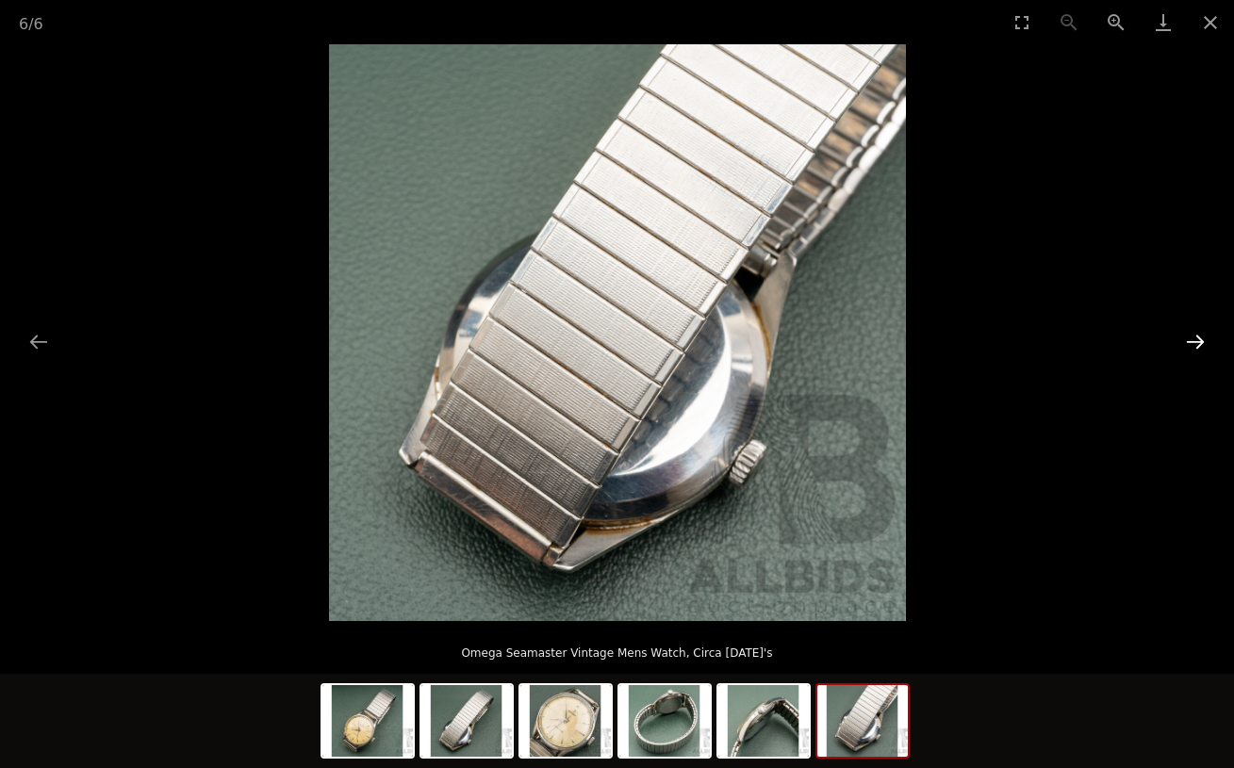
click at [1203, 347] on button "Next slide" at bounding box center [1196, 341] width 40 height 37
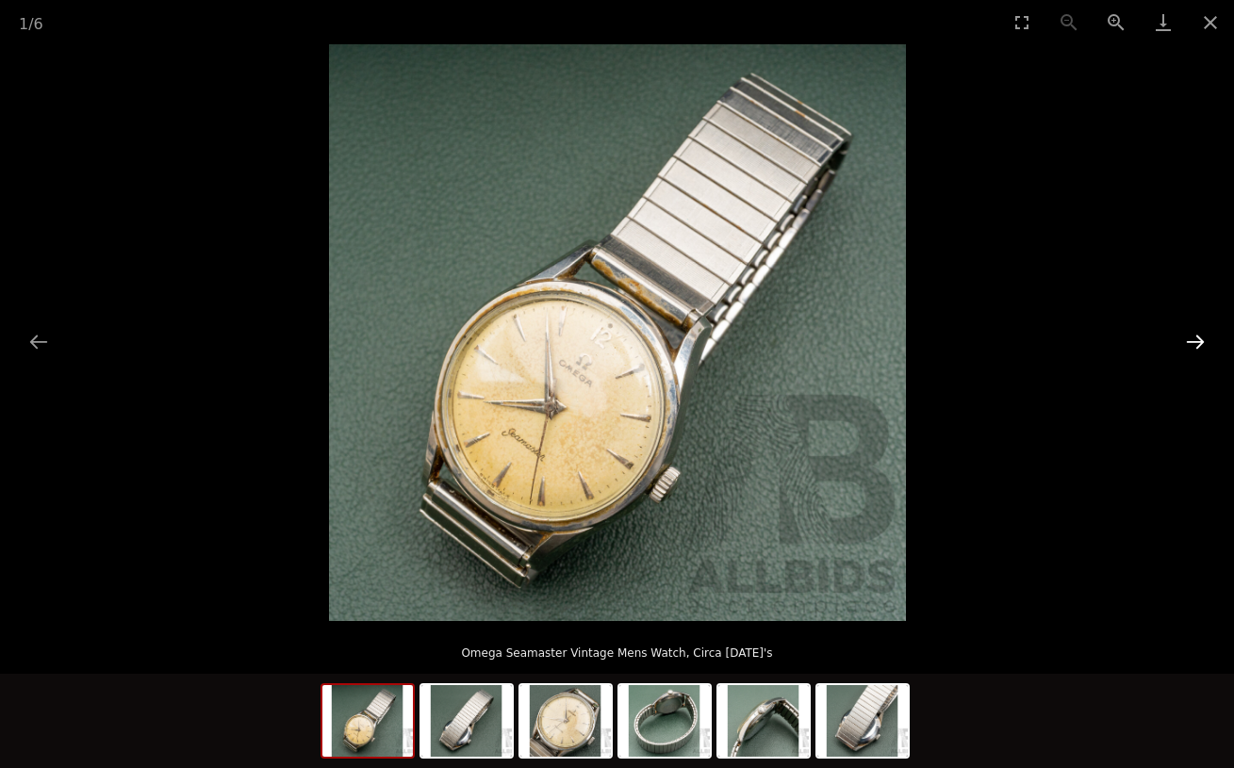
click at [1203, 347] on button "Next slide" at bounding box center [1196, 341] width 40 height 37
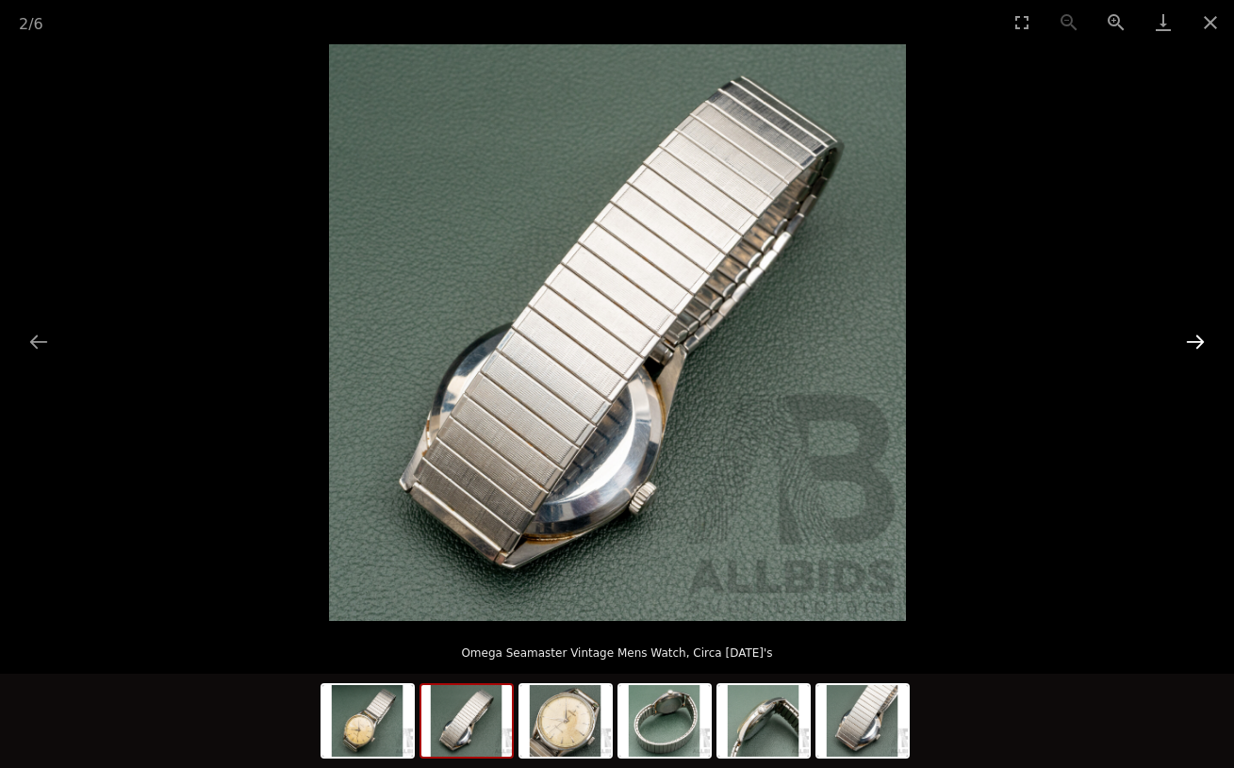
click at [1203, 347] on button "Next slide" at bounding box center [1196, 341] width 40 height 37
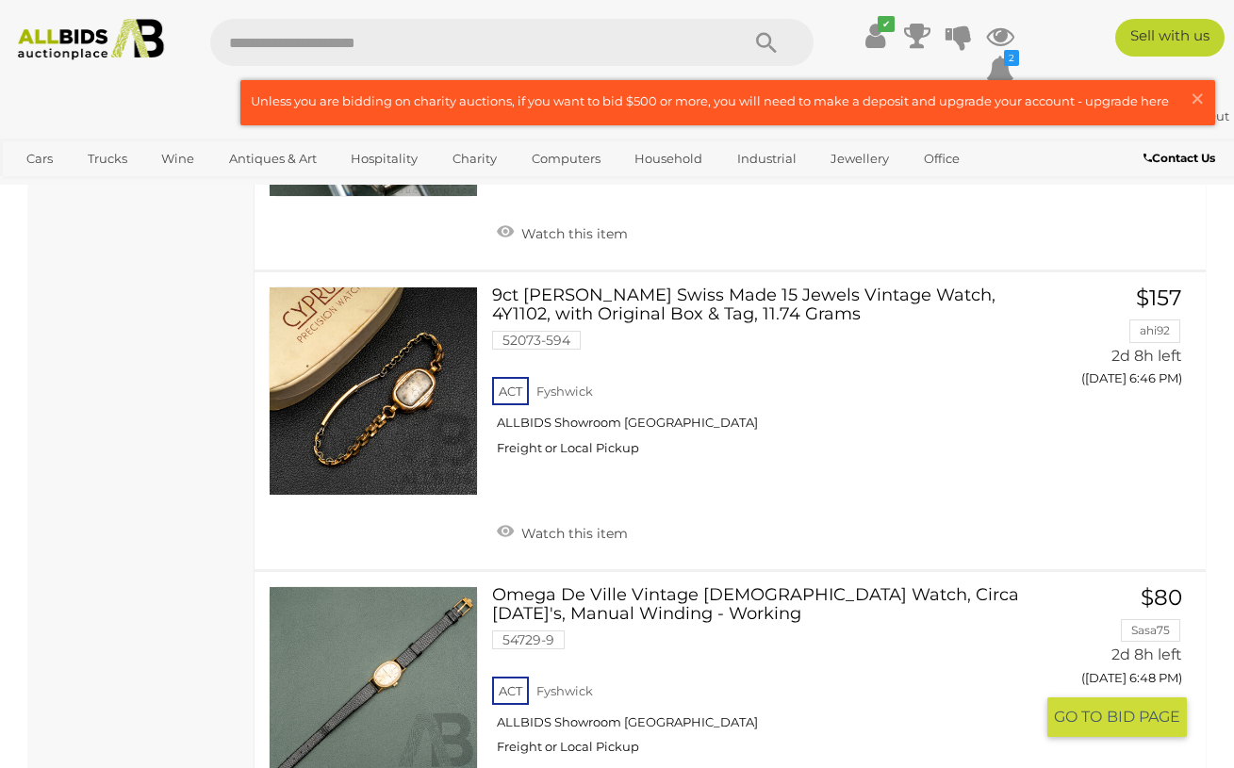
scroll to position [10960, 0]
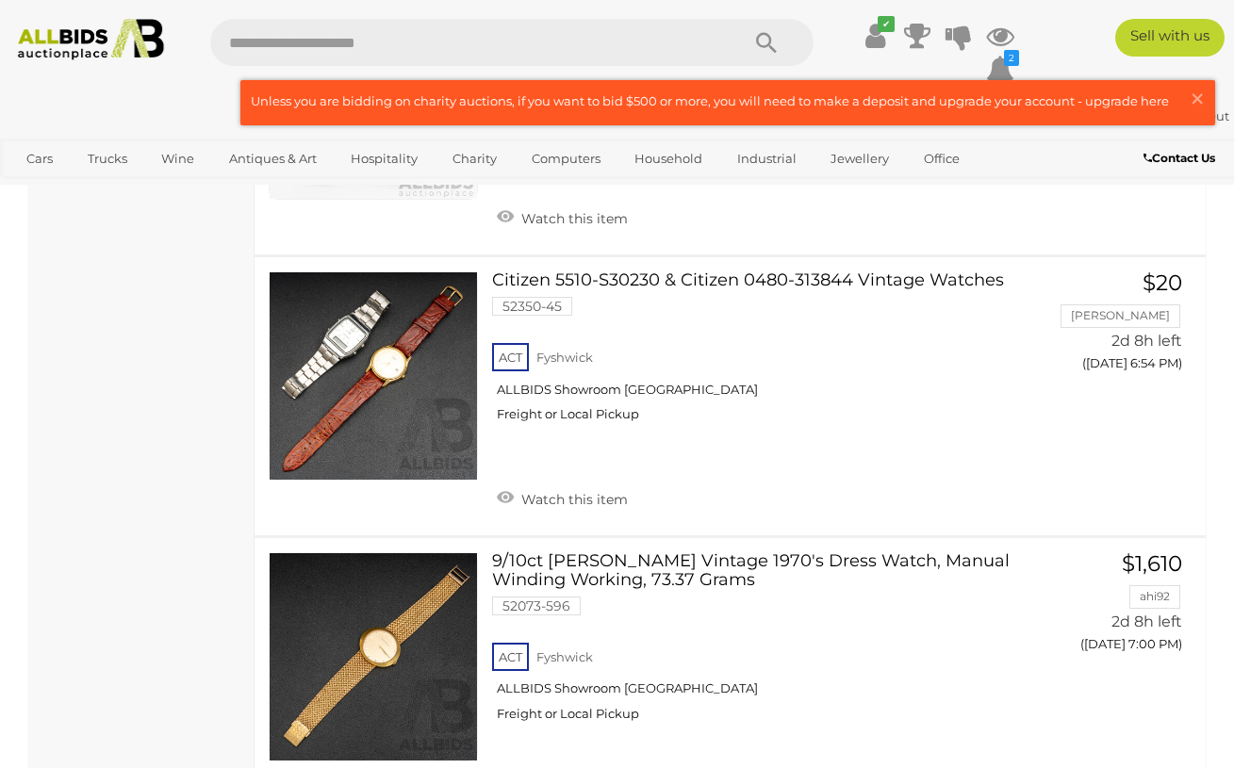
scroll to position [12127, 0]
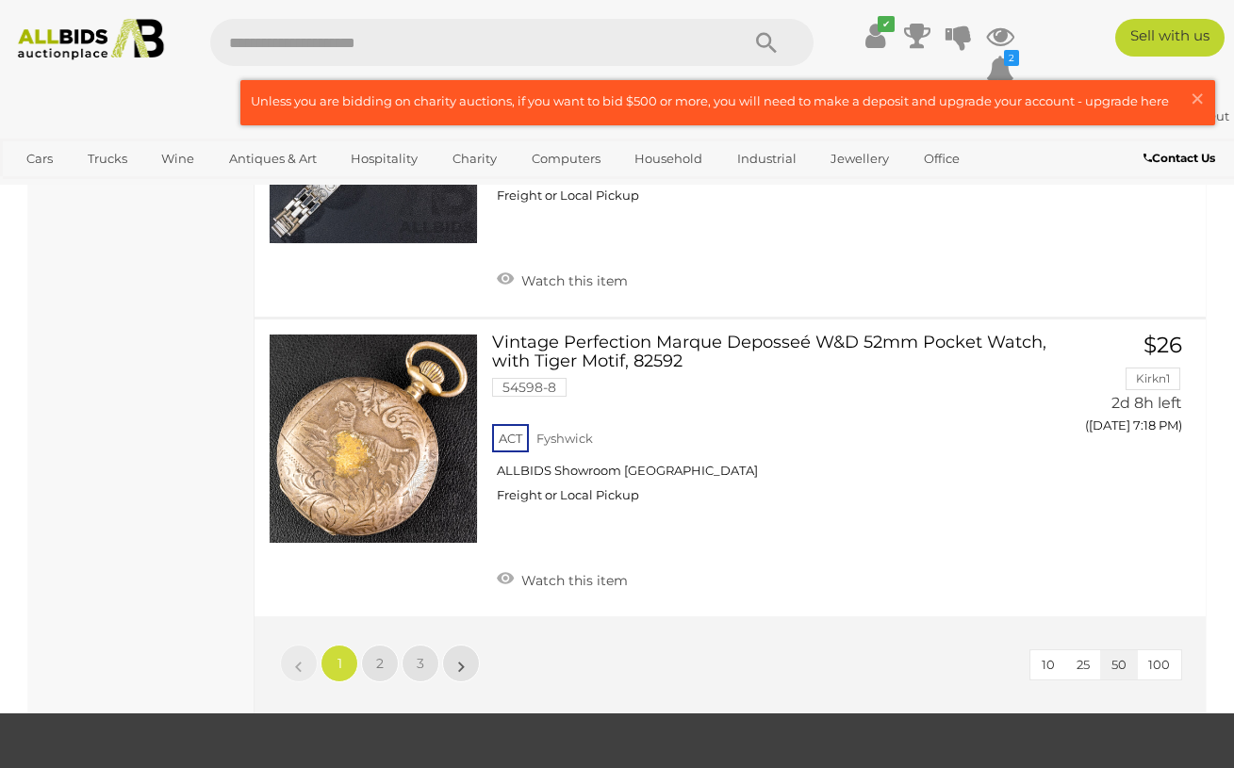
scroll to position [14462, 0]
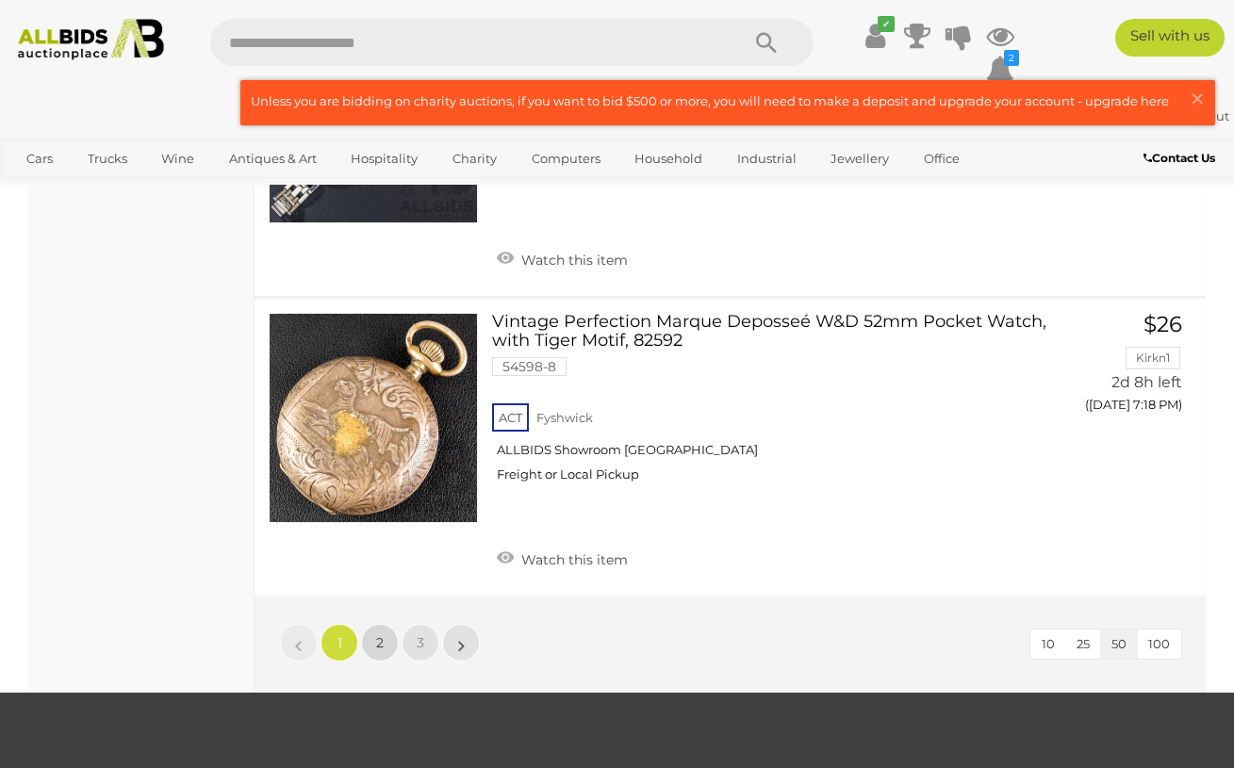
click at [364, 624] on link "2" at bounding box center [380, 643] width 38 height 38
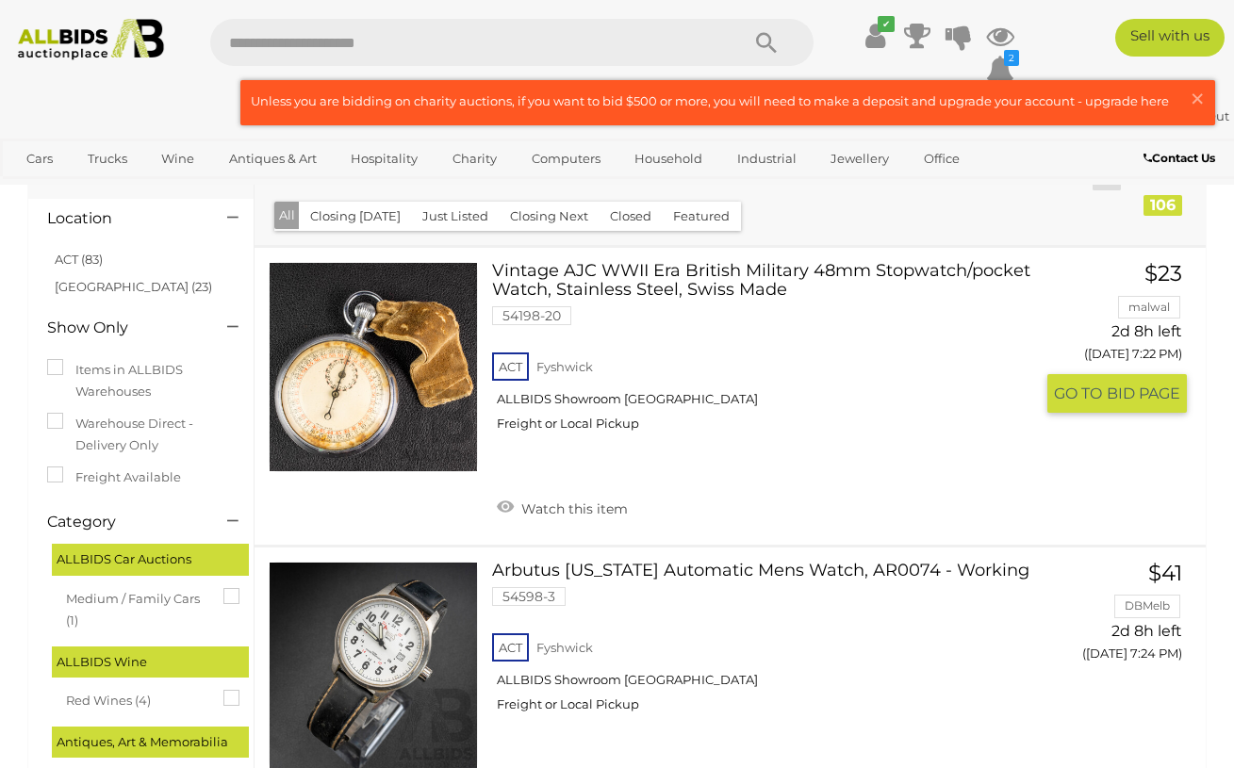
scroll to position [196, 0]
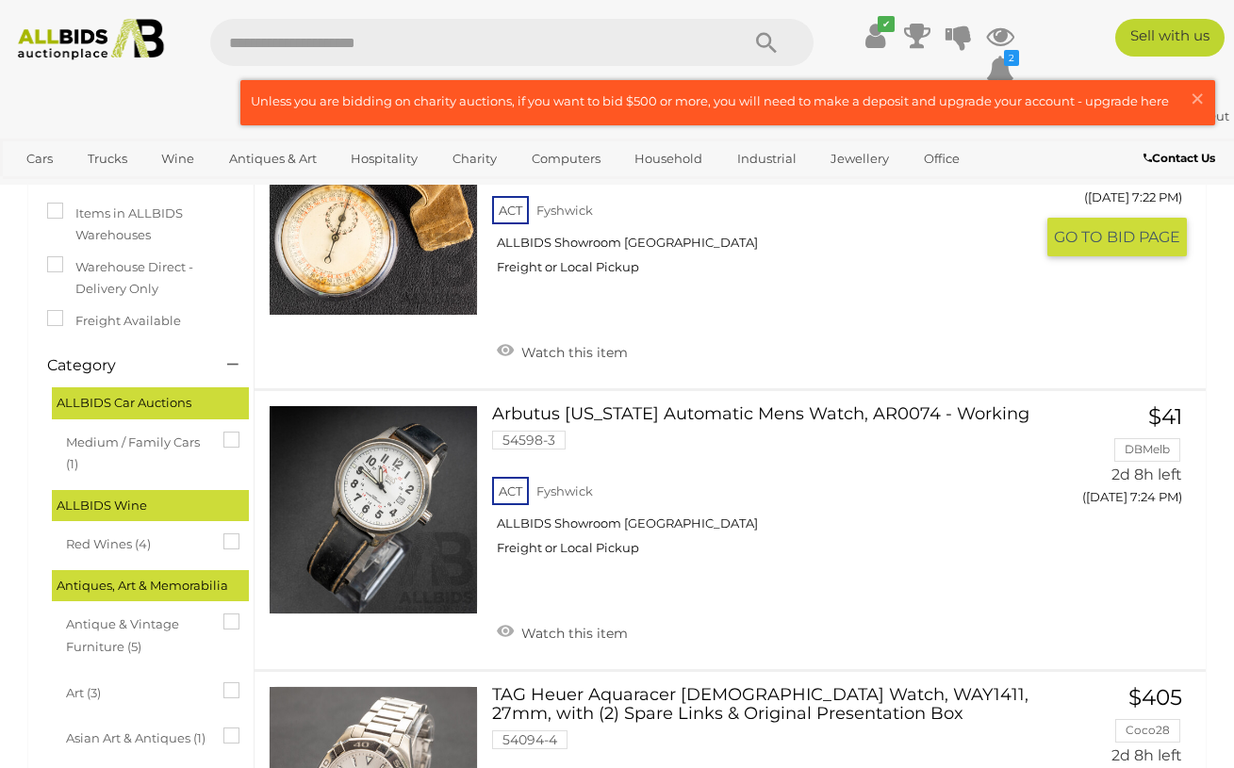
click at [245, 330] on div "Vintage AJC WWII Era British Military 48mm Stopwatch/pocket Watch, Stainless St…" at bounding box center [730, 239] width 980 height 297
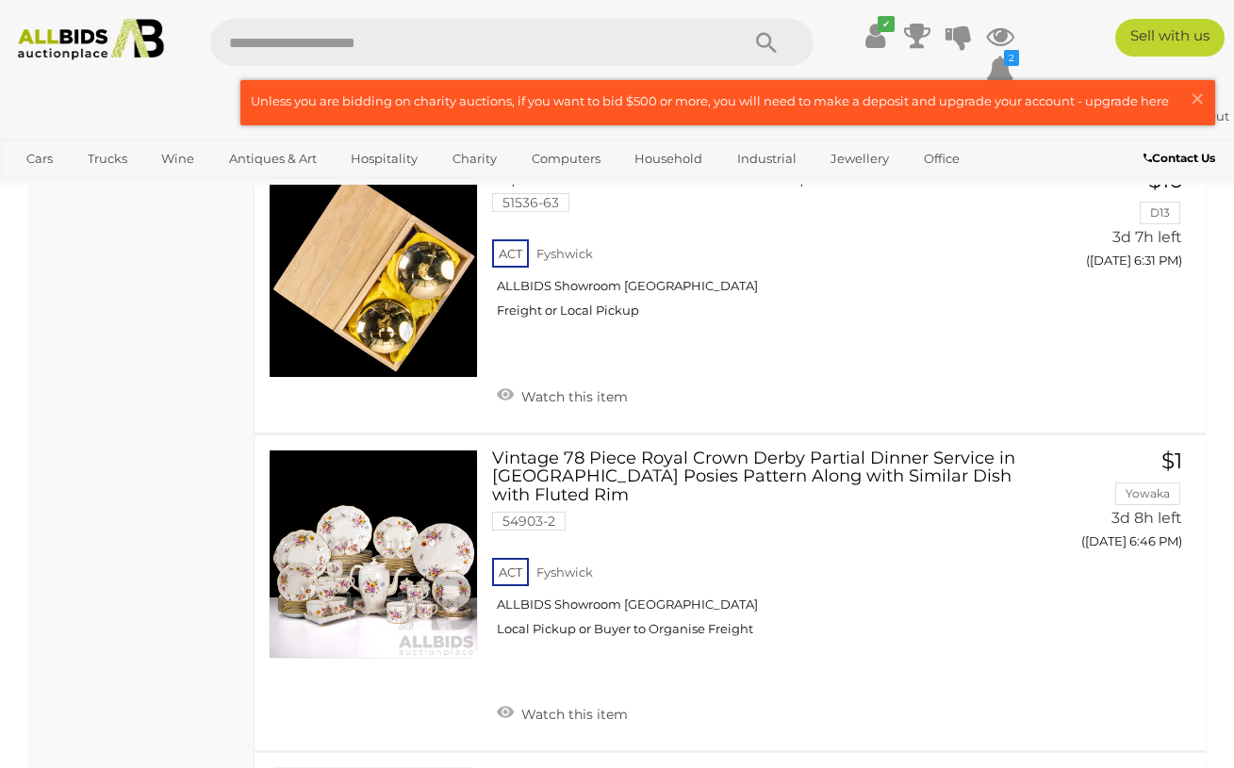
scroll to position [7526, 0]
